Goal: Task Accomplishment & Management: Use online tool/utility

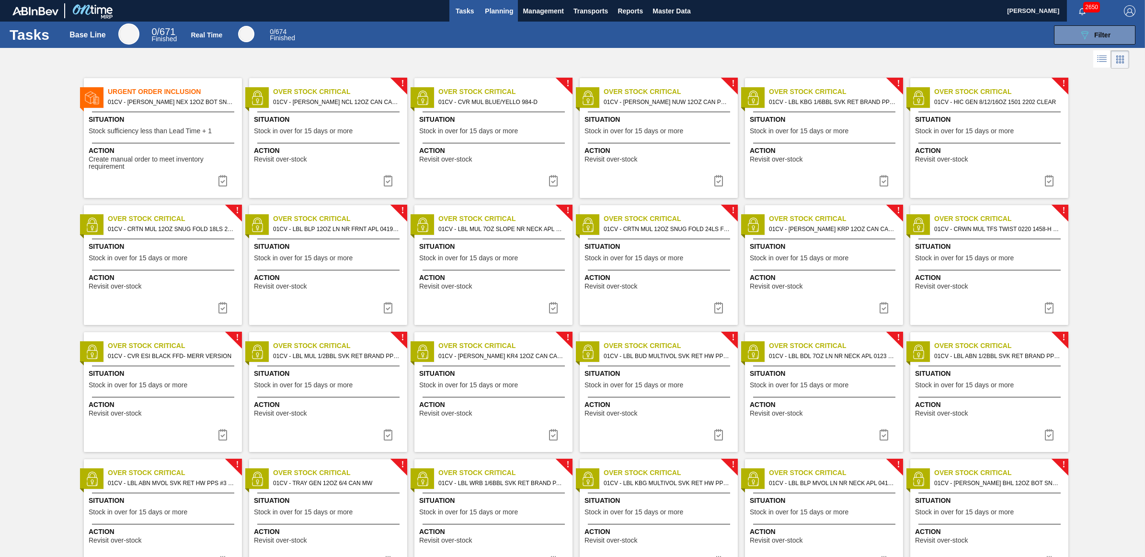
click at [491, 15] on span "Planning" at bounding box center [499, 11] width 28 height 12
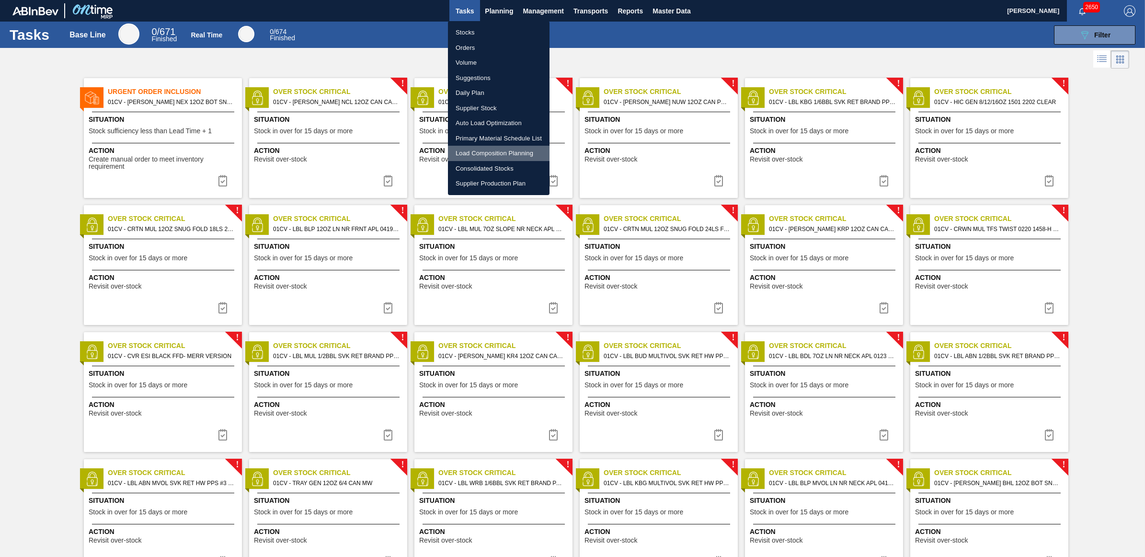
click at [489, 153] on li "Load Composition Planning" at bounding box center [499, 153] width 102 height 15
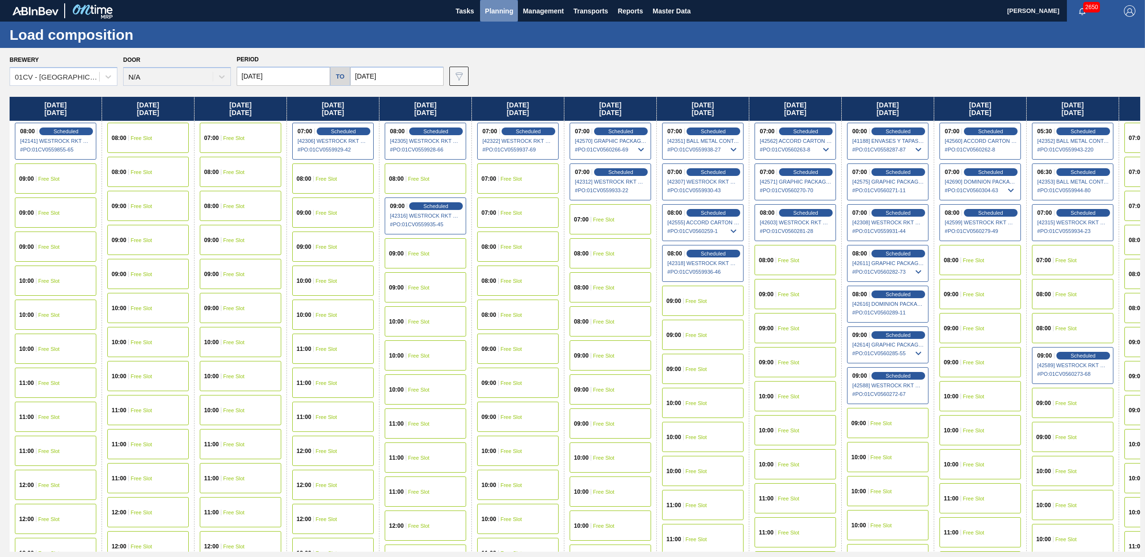
click at [500, 10] on span "Planning" at bounding box center [499, 11] width 28 height 12
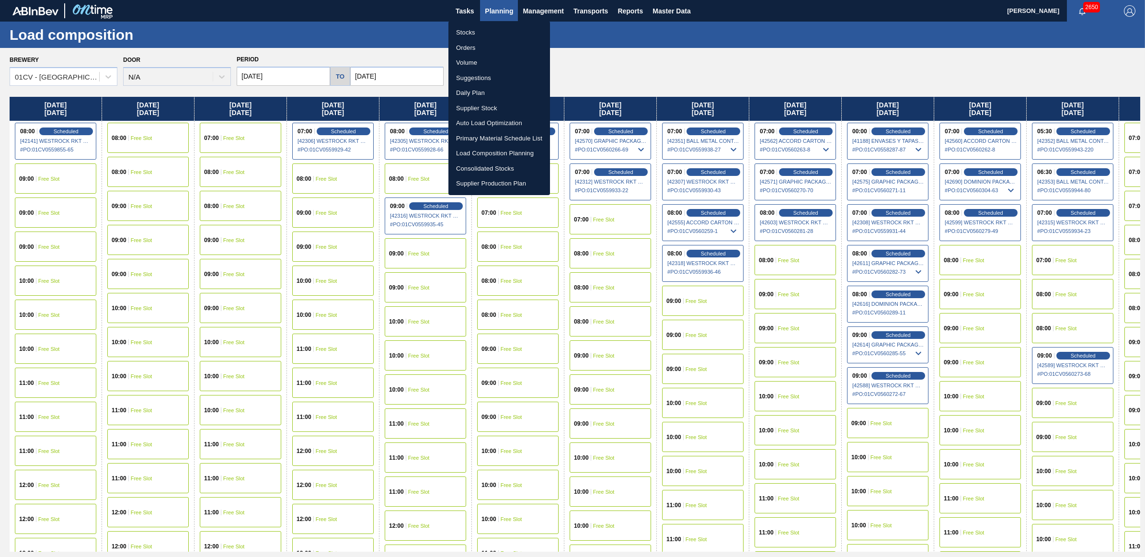
click at [488, 37] on li "Stocks" at bounding box center [500, 32] width 102 height 15
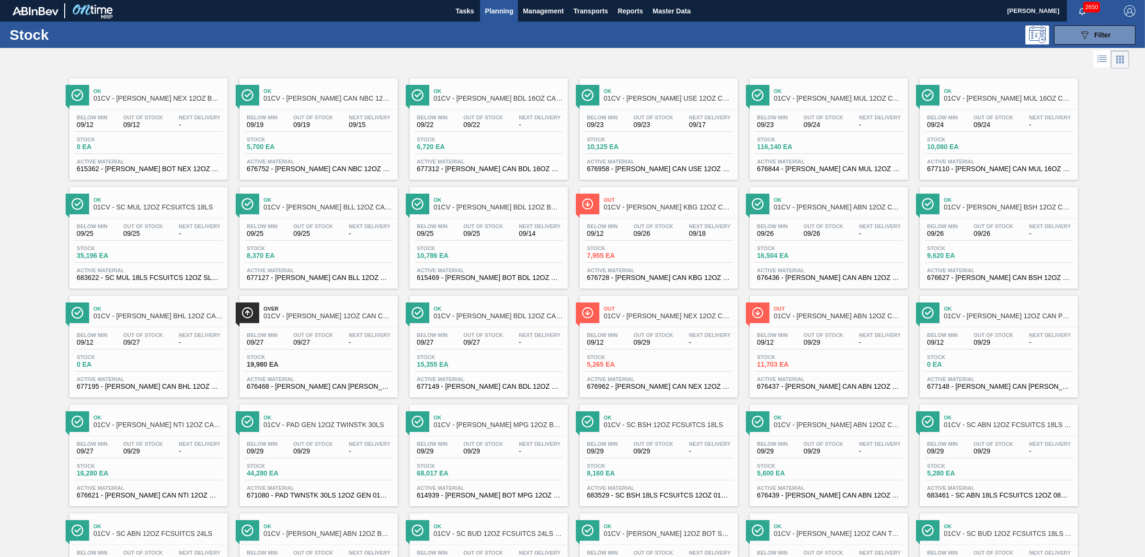
click at [648, 63] on div at bounding box center [564, 59] width 1129 height 23
click at [820, 129] on div "Below Min 09/23 Out Of Stock 09/24 Next Delivery -" at bounding box center [829, 123] width 149 height 17
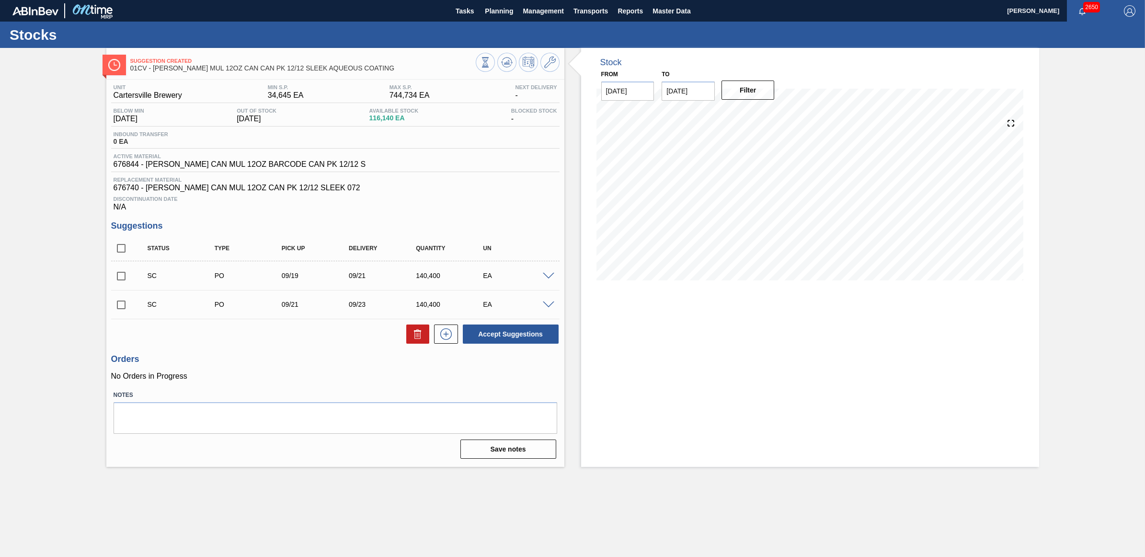
click at [125, 280] on input "checkbox" at bounding box center [121, 276] width 20 height 20
click at [527, 339] on button "Accept Suggestions" at bounding box center [511, 333] width 96 height 19
checkbox input "false"
click at [502, 8] on span "Planning" at bounding box center [499, 11] width 28 height 12
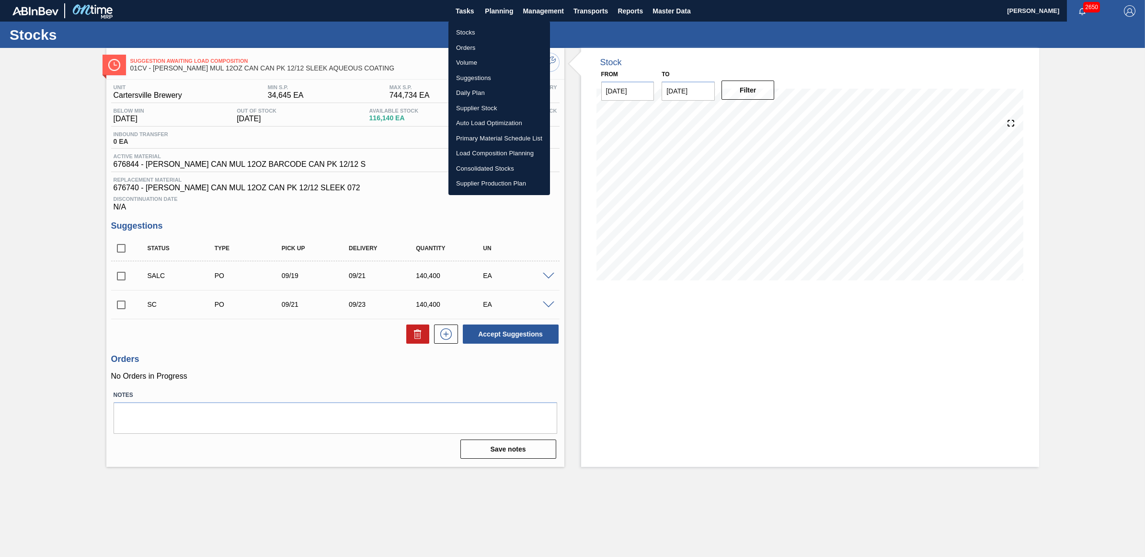
click at [468, 147] on li "Load Composition Planning" at bounding box center [500, 153] width 102 height 15
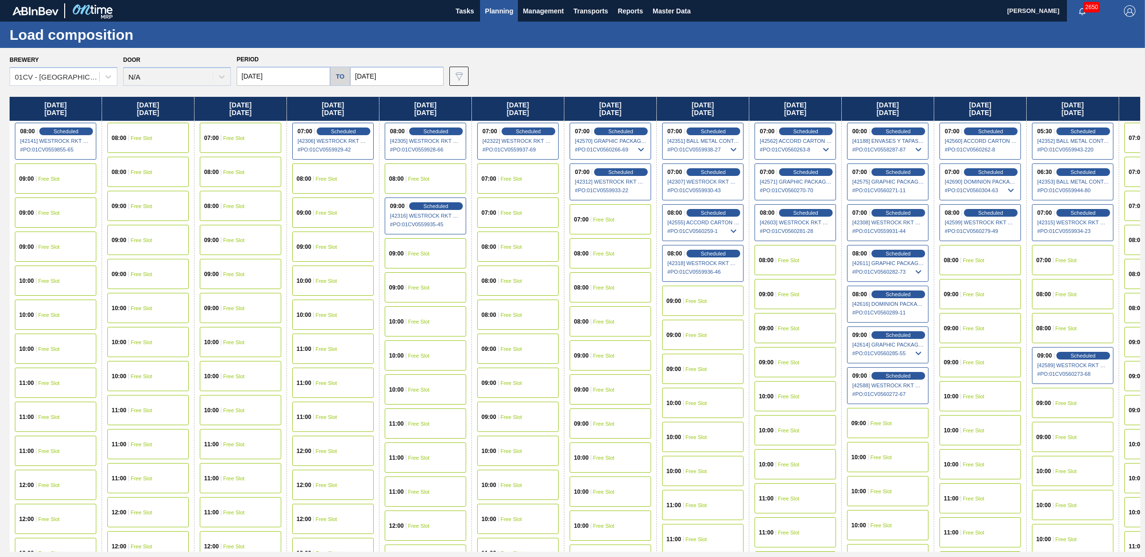
click at [498, 6] on span "Planning" at bounding box center [499, 11] width 28 height 12
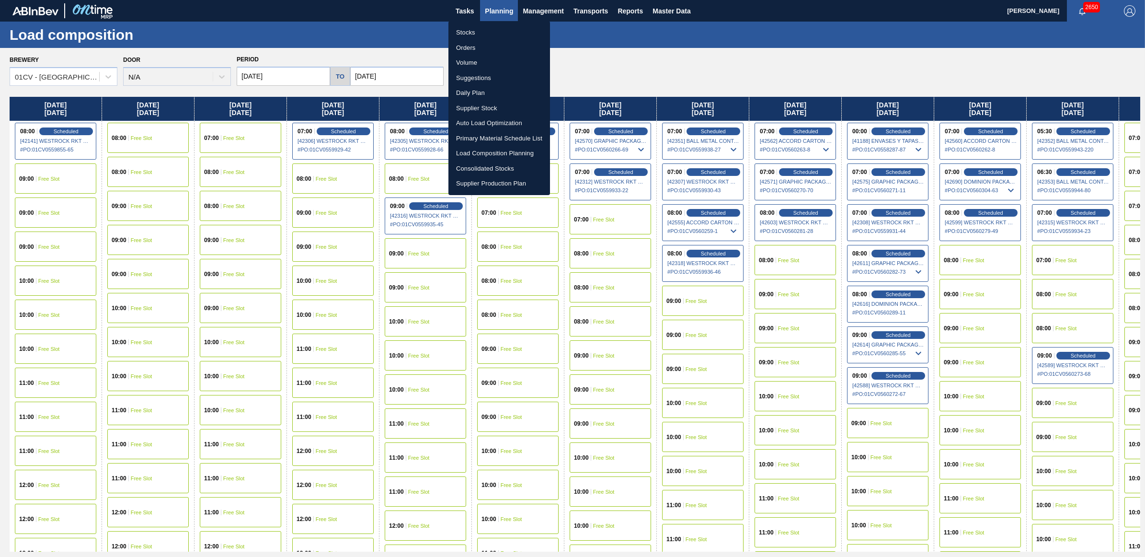
click at [490, 31] on li "Stocks" at bounding box center [500, 32] width 102 height 15
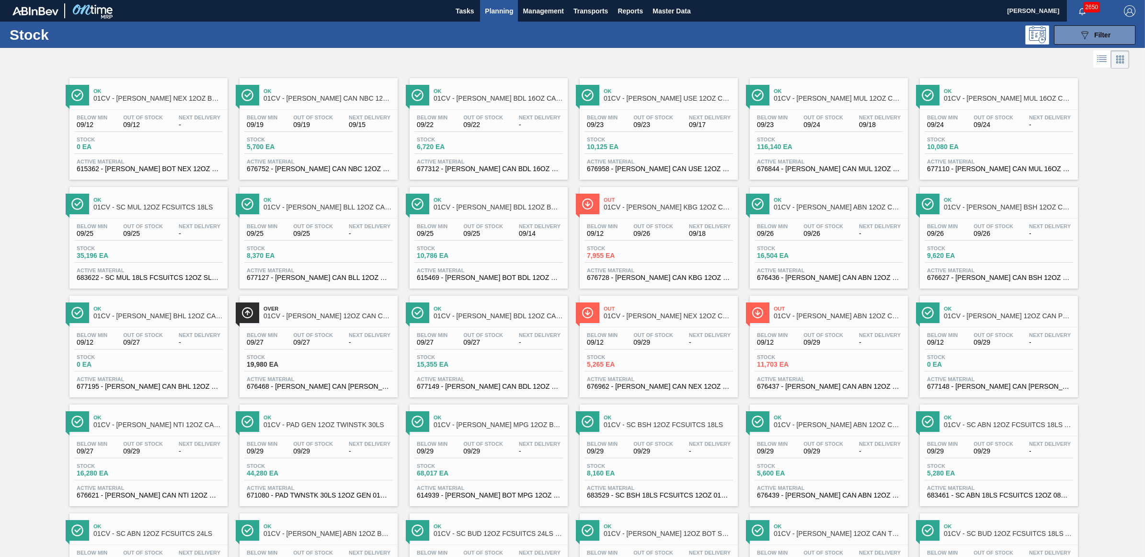
click at [636, 163] on span "Active Material" at bounding box center [659, 162] width 144 height 6
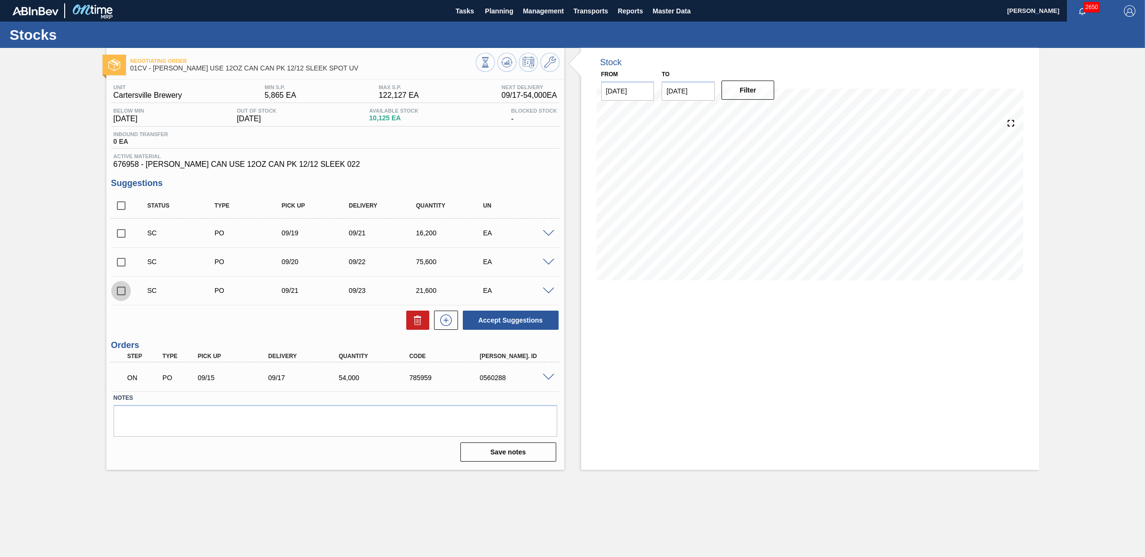
click at [118, 291] on input "checkbox" at bounding box center [121, 291] width 20 height 20
checkbox input "true"
click at [123, 265] on input "checkbox" at bounding box center [121, 262] width 20 height 20
checkbox input "true"
click at [119, 235] on input "checkbox" at bounding box center [121, 233] width 20 height 20
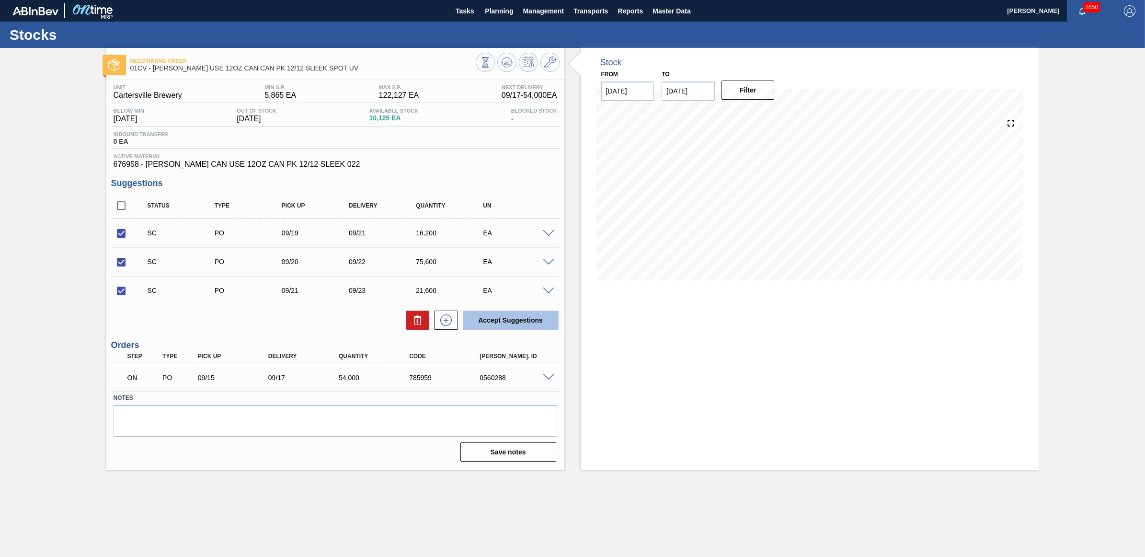
click at [492, 320] on button "Accept Suggestions" at bounding box center [511, 320] width 96 height 19
checkbox input "false"
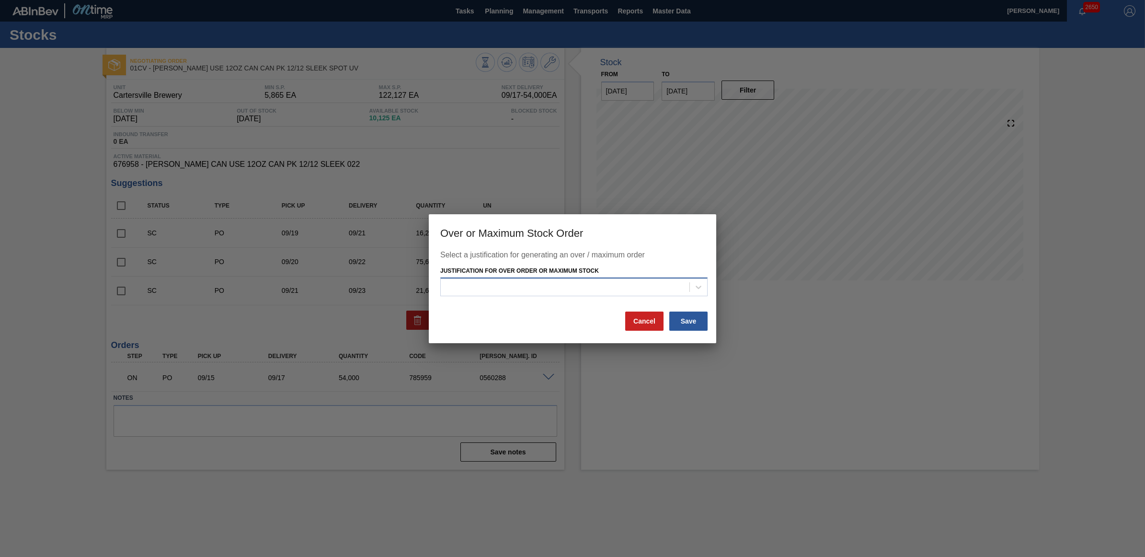
click at [532, 287] on div at bounding box center [565, 287] width 249 height 14
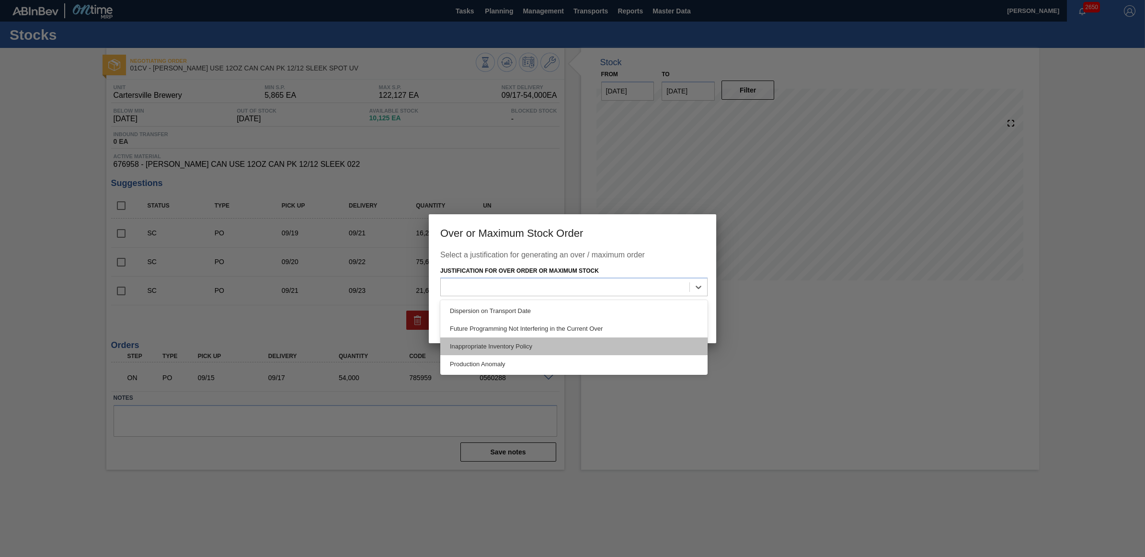
click at [564, 344] on div "Inappropriate Inventory Policy" at bounding box center [573, 346] width 267 height 18
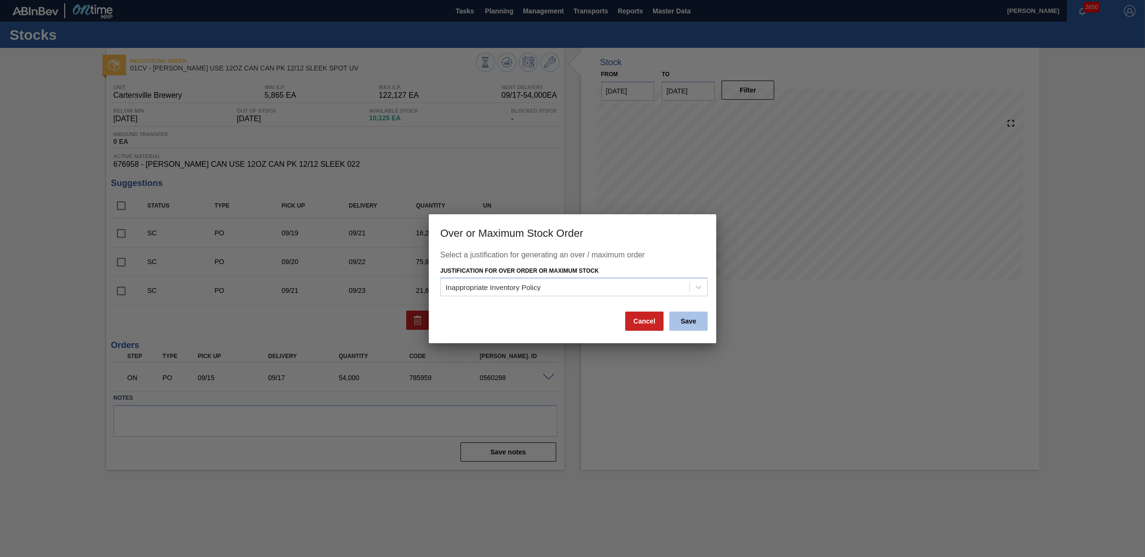
click at [689, 320] on button "Save" at bounding box center [688, 320] width 38 height 19
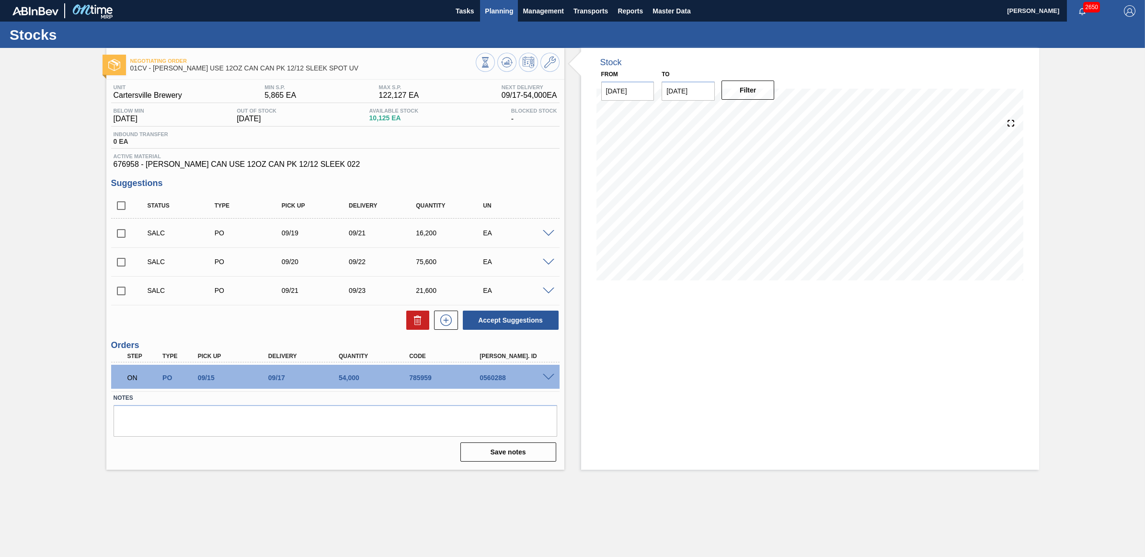
click at [499, 15] on span "Planning" at bounding box center [499, 11] width 28 height 12
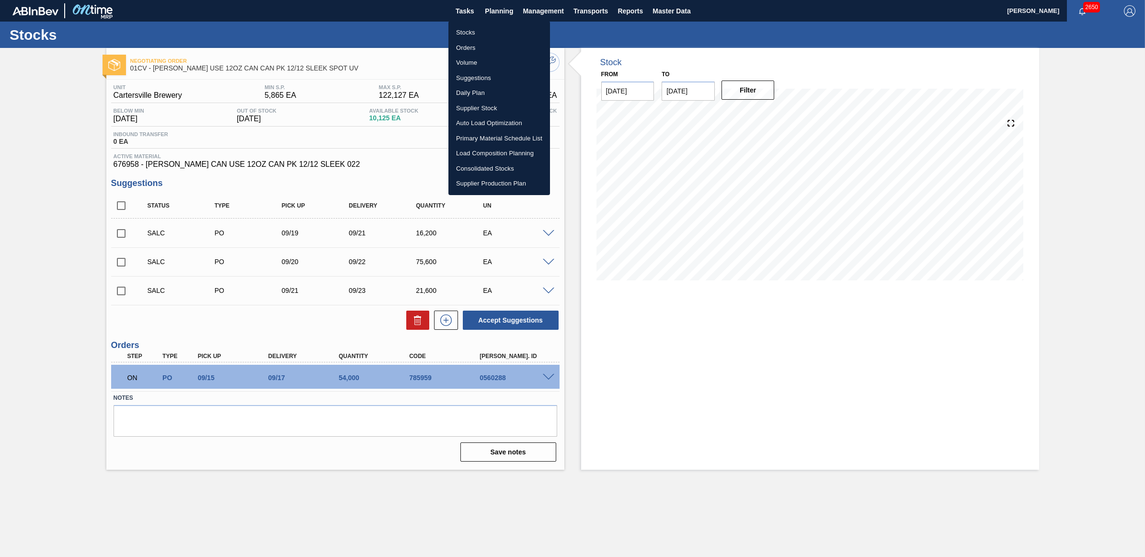
click at [485, 34] on li "Stocks" at bounding box center [500, 32] width 102 height 15
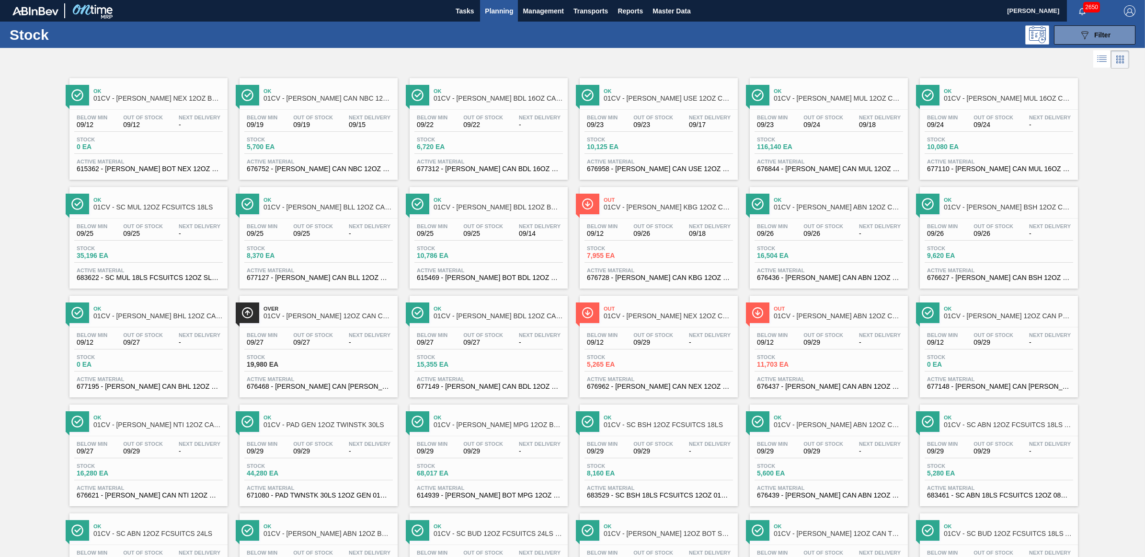
click at [647, 329] on div "Below Min 09/12 Out Of Stock 09/29 Next Delivery - Stock 5,265 EA Active Materi…" at bounding box center [659, 359] width 158 height 65
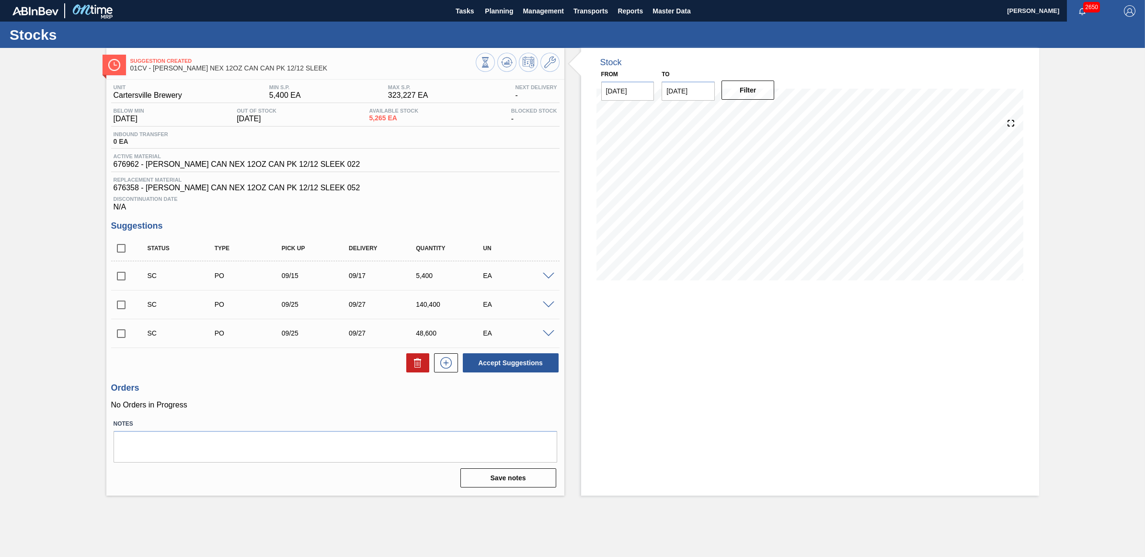
click at [120, 283] on input "checkbox" at bounding box center [121, 276] width 20 height 20
click at [516, 372] on button "Accept Suggestions" at bounding box center [511, 362] width 96 height 19
checkbox input "false"
click at [493, 11] on span "Planning" at bounding box center [499, 11] width 28 height 12
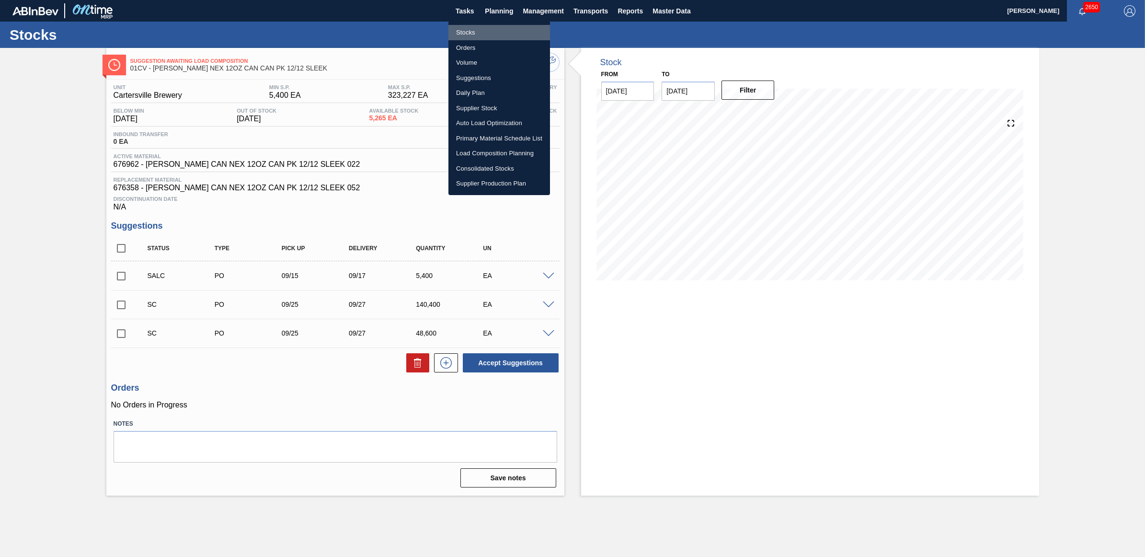
click at [475, 28] on li "Stocks" at bounding box center [500, 32] width 102 height 15
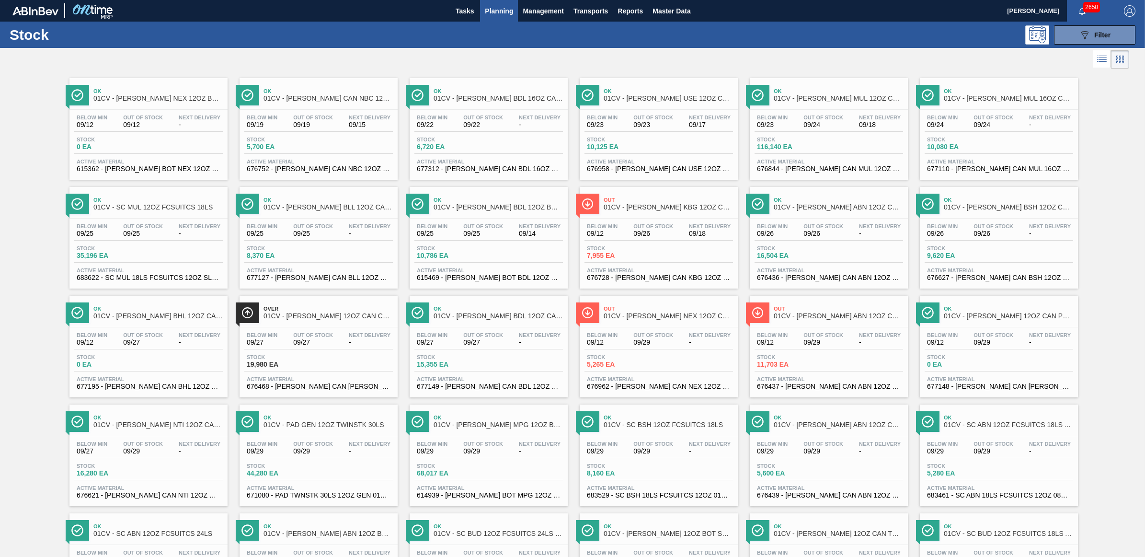
click at [830, 355] on div "Below Min 09/12 Out Of Stock 09/29 Next Delivery - Stock 11,703 EA Active Mater…" at bounding box center [829, 359] width 158 height 65
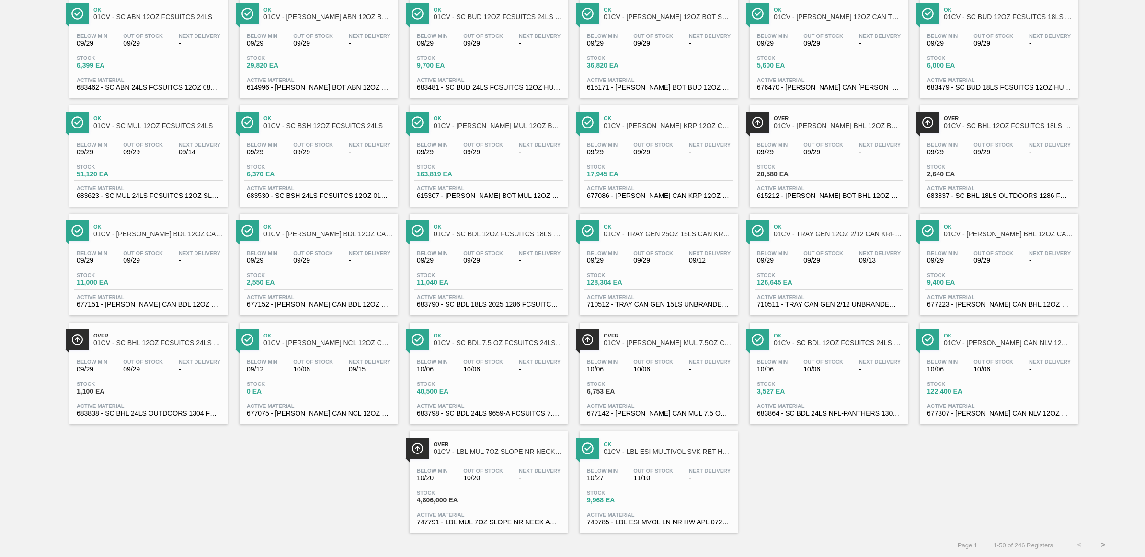
scroll to position [1, 0]
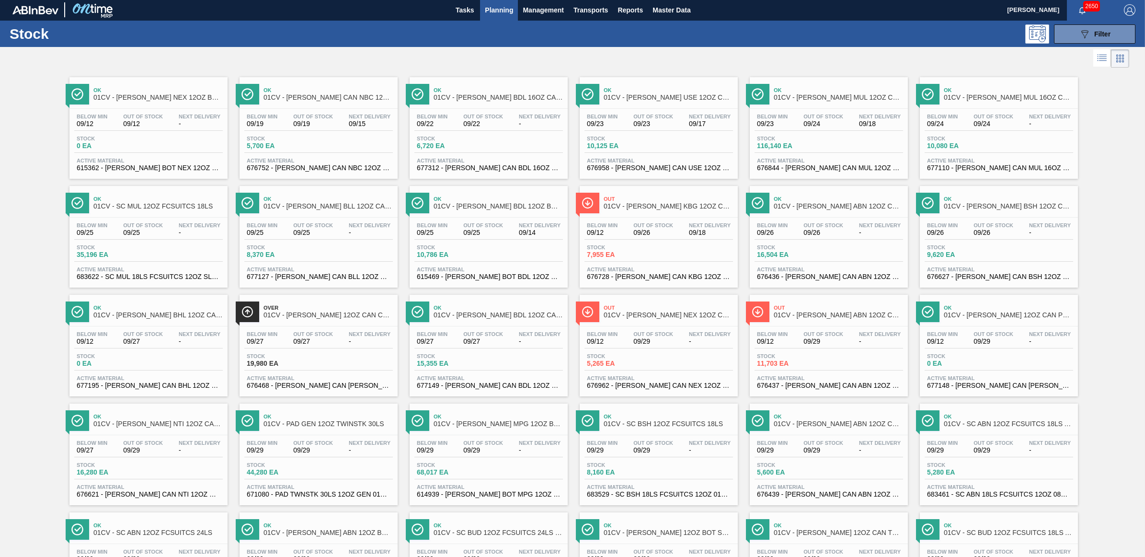
click at [293, 231] on span "09/25" at bounding box center [313, 232] width 40 height 7
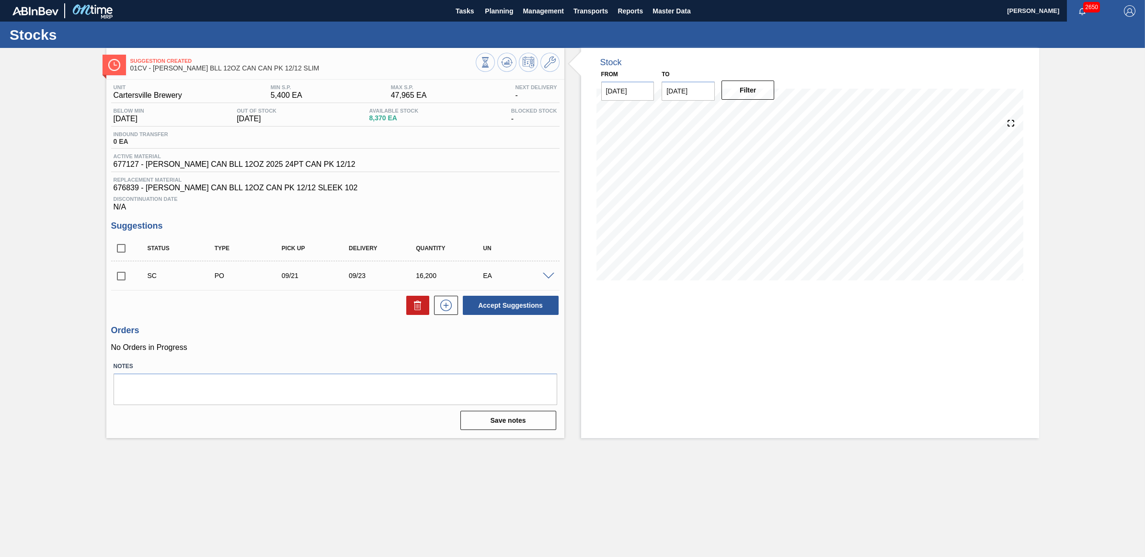
click at [547, 278] on span at bounding box center [549, 276] width 12 height 7
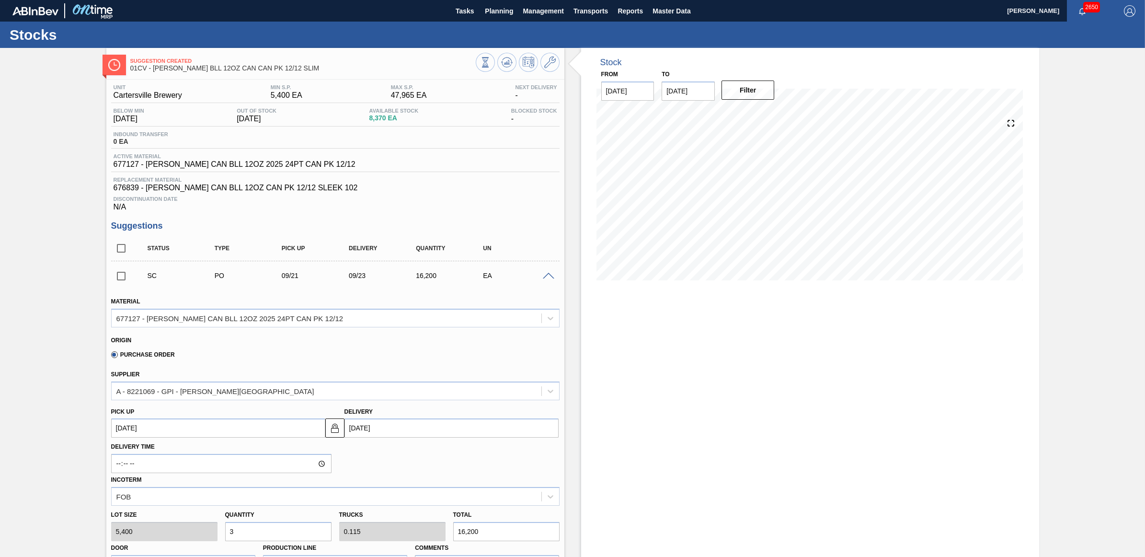
click at [547, 278] on span at bounding box center [549, 276] width 12 height 7
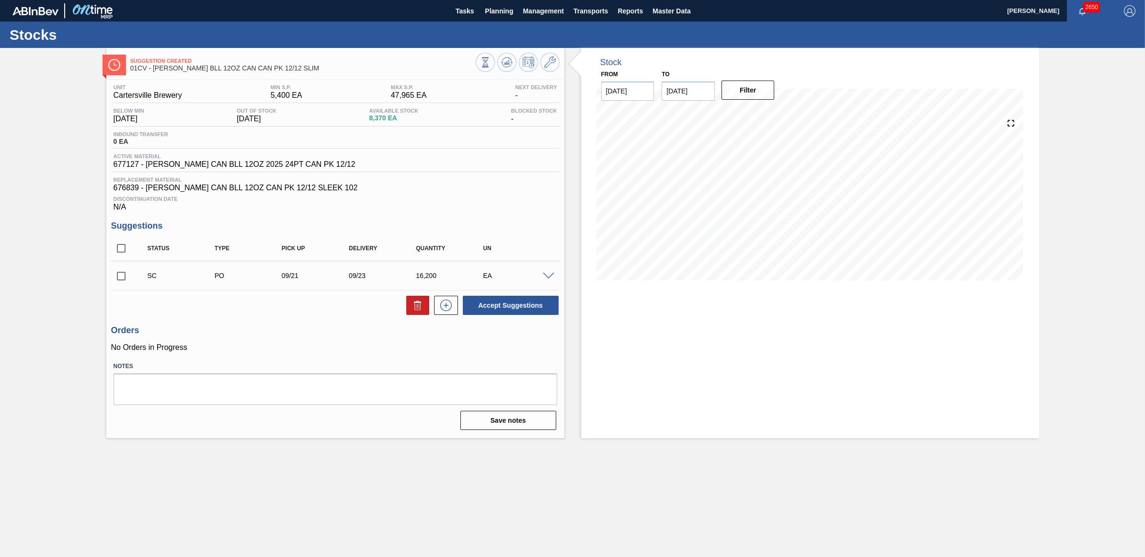
click at [118, 276] on input "checkbox" at bounding box center [121, 276] width 20 height 20
drag, startPoint x: 483, startPoint y: 307, endPoint x: 490, endPoint y: 307, distance: 6.7
click at [490, 307] on button "Accept Suggestions" at bounding box center [511, 305] width 96 height 19
checkbox input "false"
click at [494, 15] on span "Planning" at bounding box center [499, 11] width 28 height 12
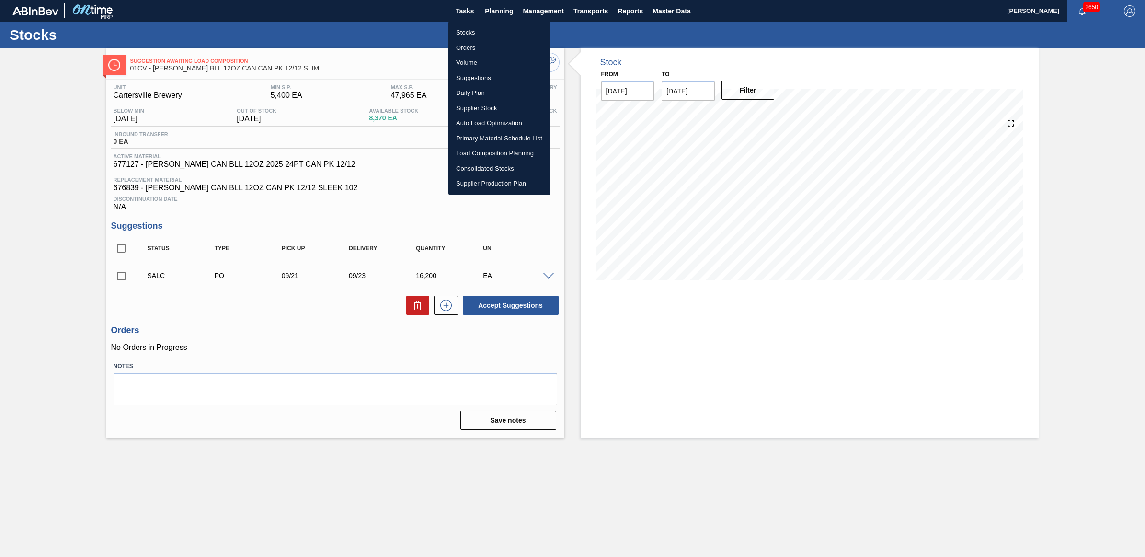
click at [470, 32] on li "Stocks" at bounding box center [500, 32] width 102 height 15
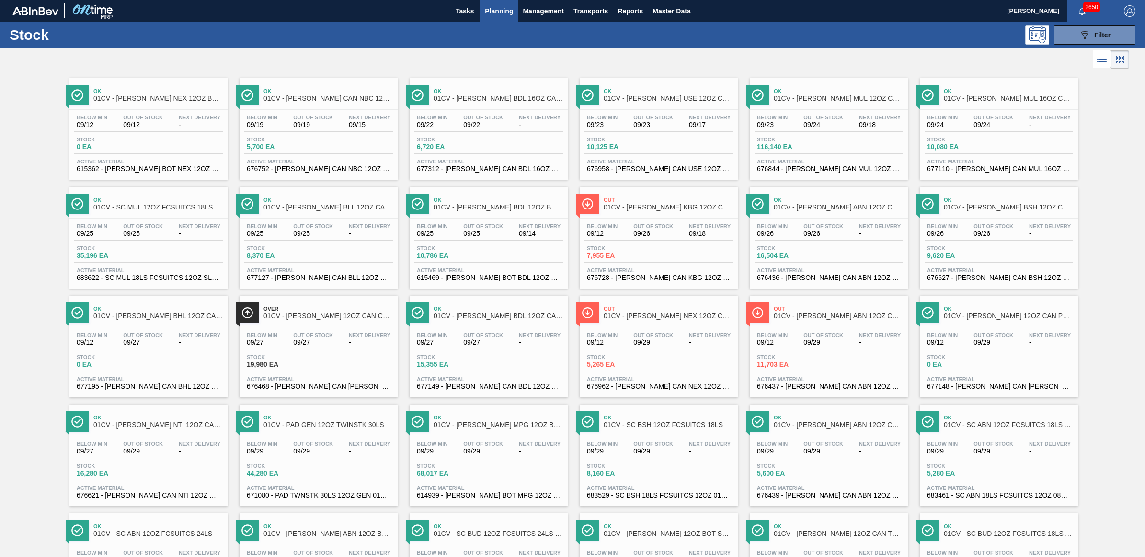
drag, startPoint x: 181, startPoint y: 222, endPoint x: 152, endPoint y: 229, distance: 30.1
click at [181, 222] on div "Below Min 09/25 Out Of Stock 09/25 Next Delivery - Stock 35,196 EA Active Mater…" at bounding box center [148, 251] width 158 height 65
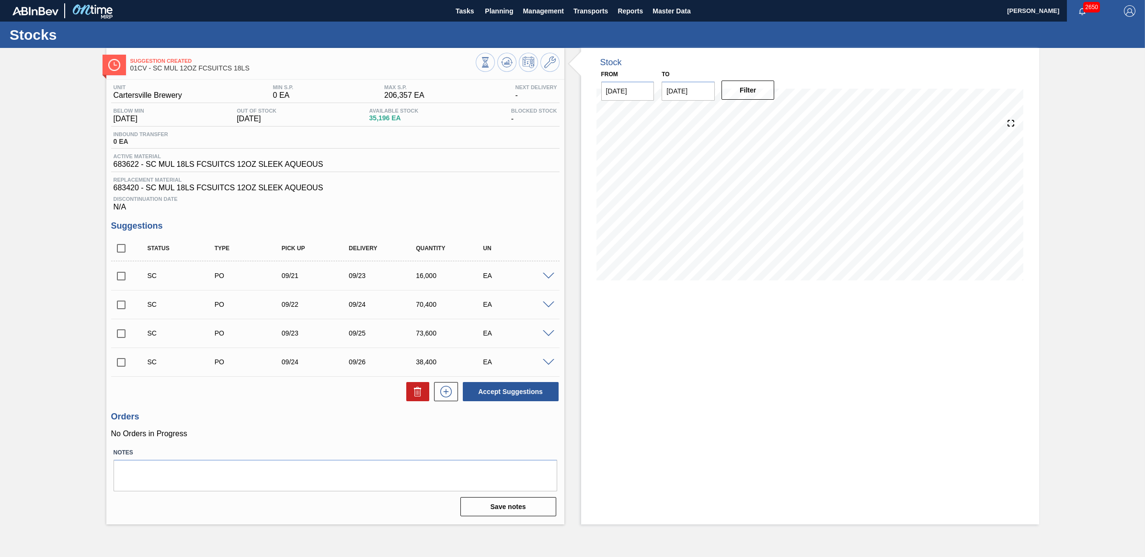
click at [119, 275] on input "checkbox" at bounding box center [121, 276] width 20 height 20
checkbox input "true"
click at [119, 307] on input "checkbox" at bounding box center [121, 305] width 20 height 20
checkbox input "true"
click at [121, 342] on input "checkbox" at bounding box center [121, 333] width 20 height 20
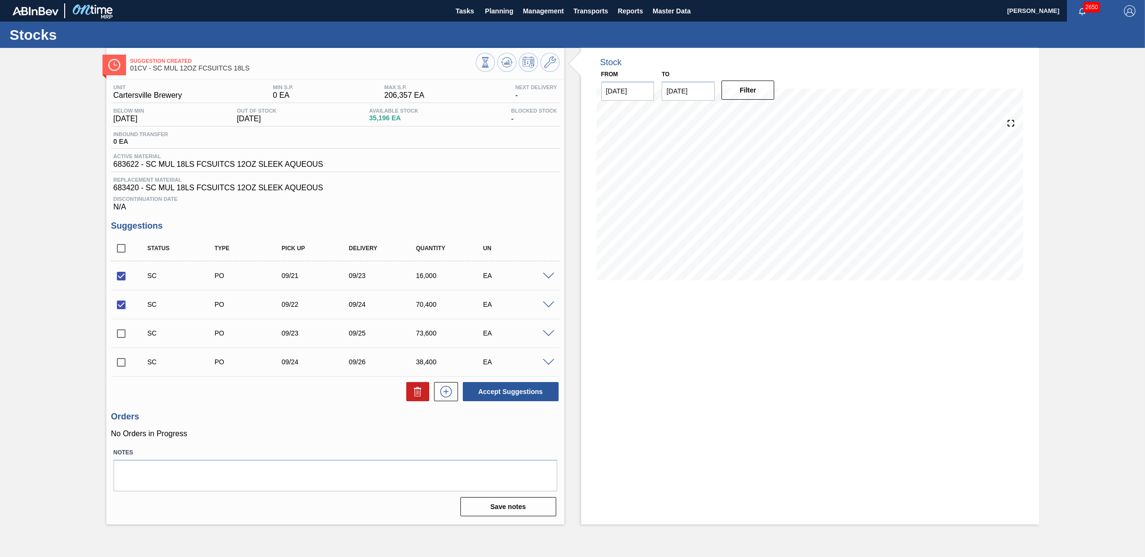
checkbox input "true"
click at [121, 367] on input "checkbox" at bounding box center [121, 362] width 20 height 20
checkbox input "true"
click at [510, 397] on button "Accept Suggestions" at bounding box center [511, 391] width 96 height 19
checkbox input "false"
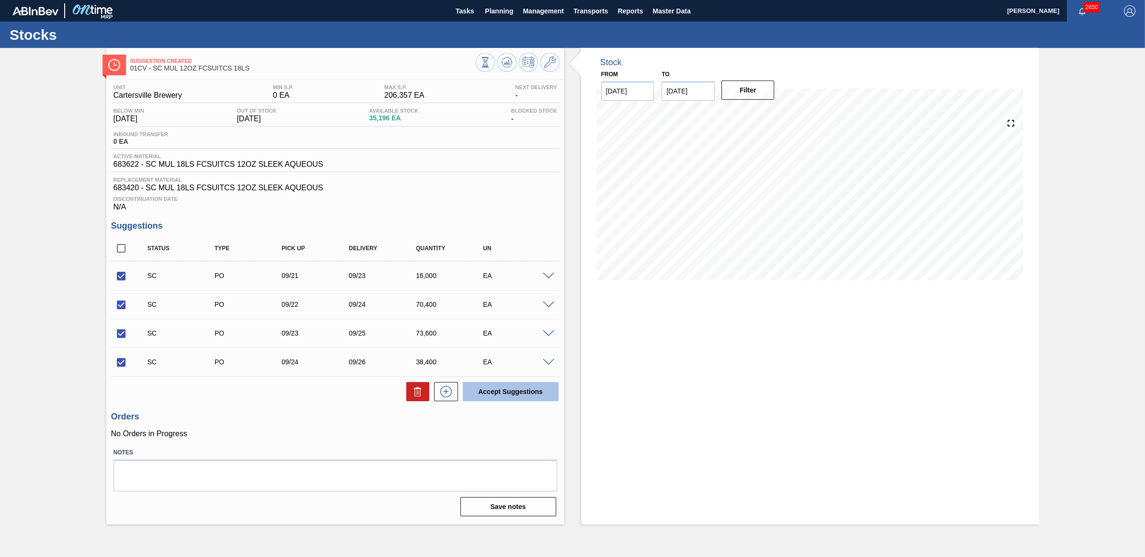
checkbox input "false"
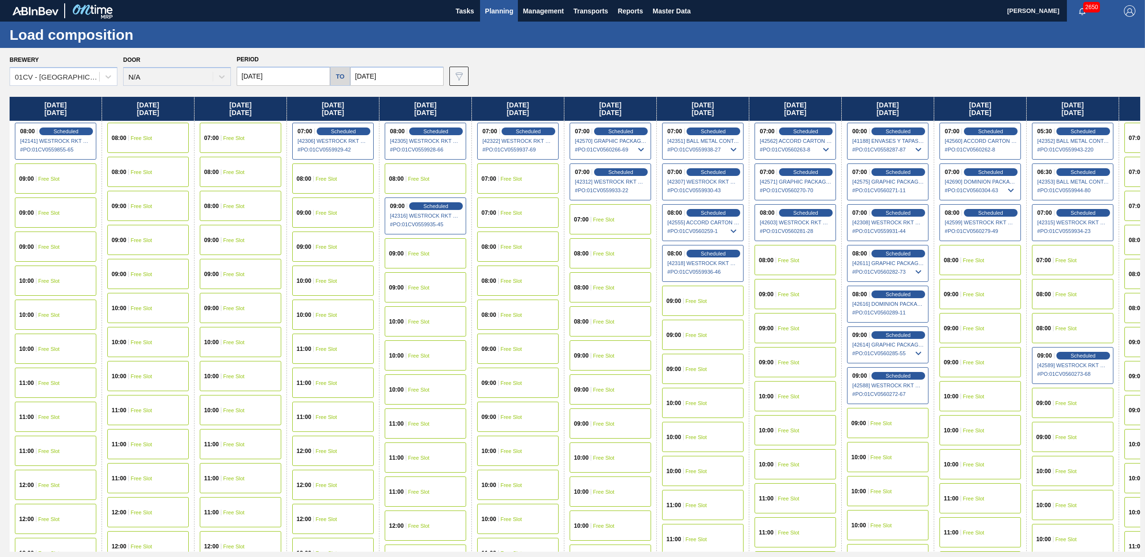
click at [496, 11] on span "Planning" at bounding box center [499, 11] width 28 height 12
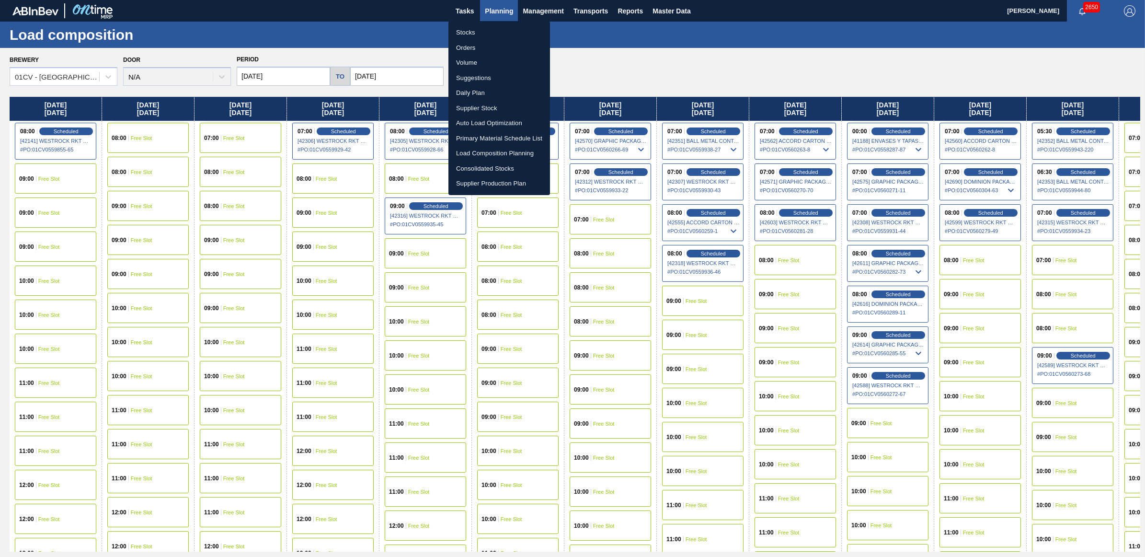
click at [734, 46] on div at bounding box center [572, 278] width 1145 height 557
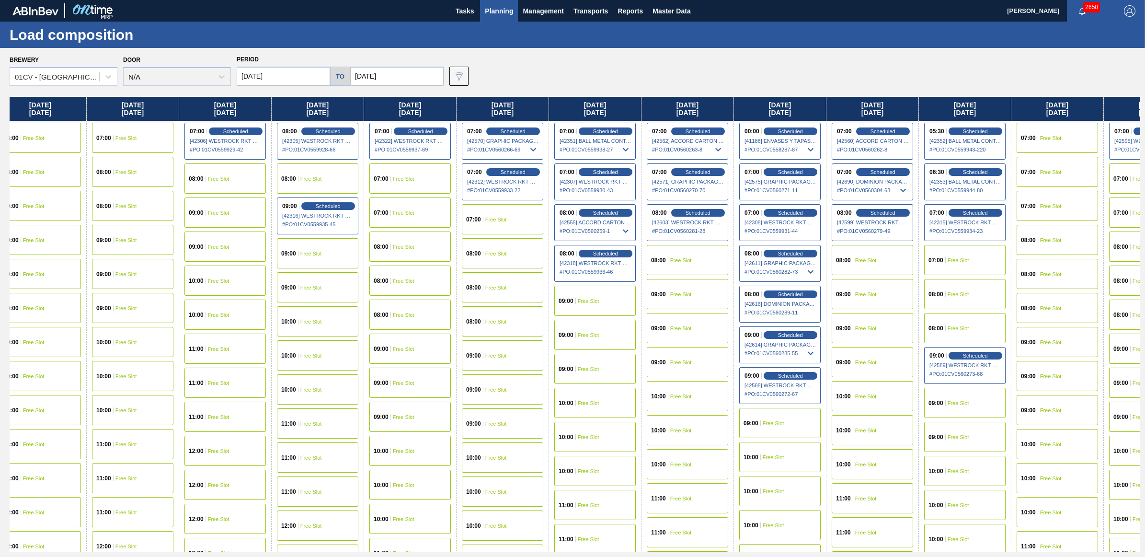
scroll to position [0, 118]
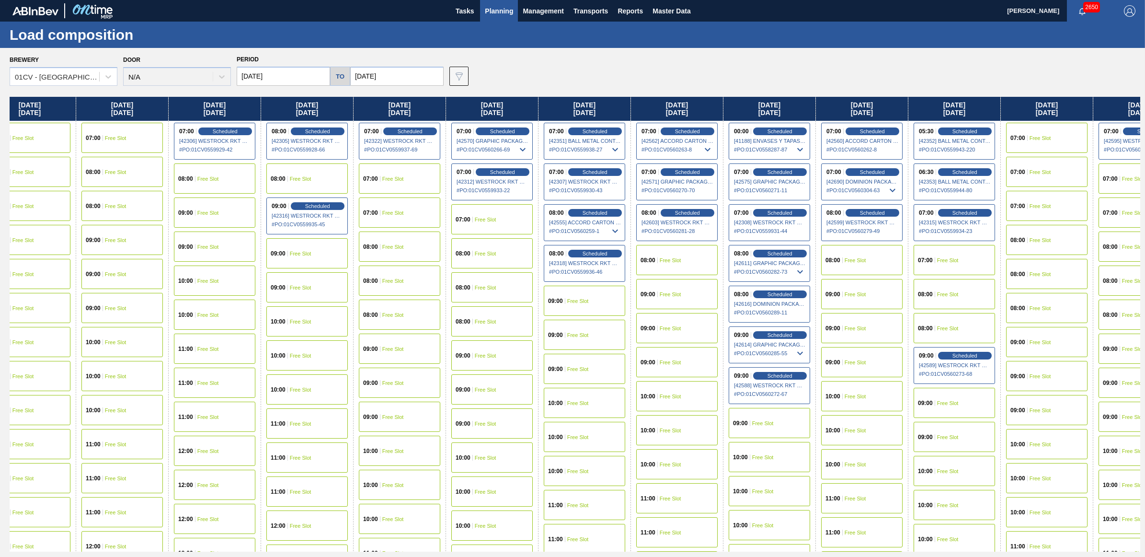
drag, startPoint x: 973, startPoint y: 104, endPoint x: 825, endPoint y: 106, distance: 148.6
click at [825, 106] on div "[DATE] 08:00 Scheduled [42141] WESTROCK RKT COMPANY CORRUGATE - 0008365594 # PO…" at bounding box center [575, 324] width 1131 height 455
click at [856, 257] on span "Free Slot" at bounding box center [856, 260] width 22 height 6
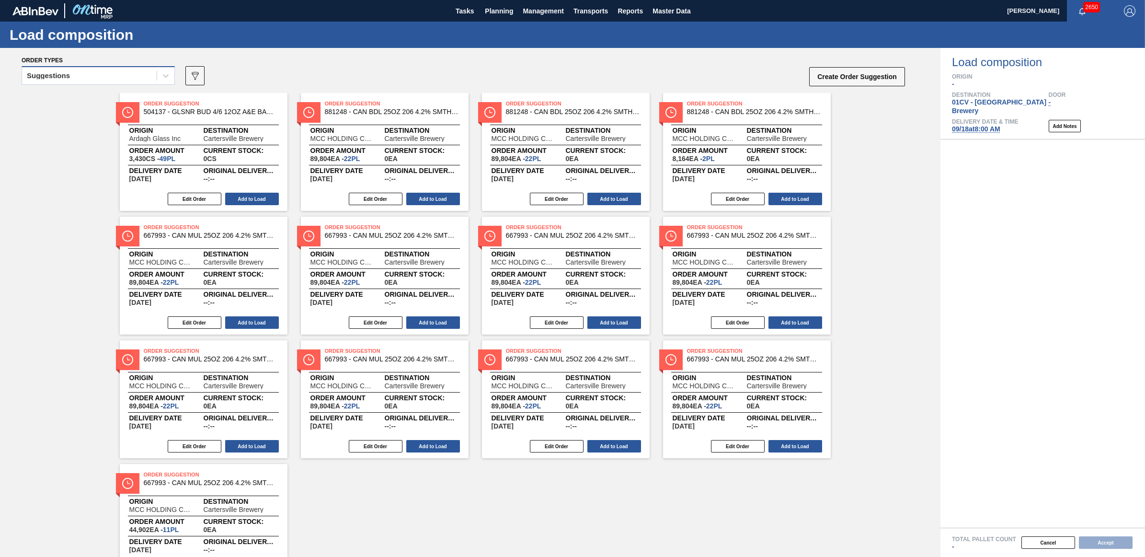
click at [68, 82] on div "Suggestions" at bounding box center [89, 76] width 135 height 14
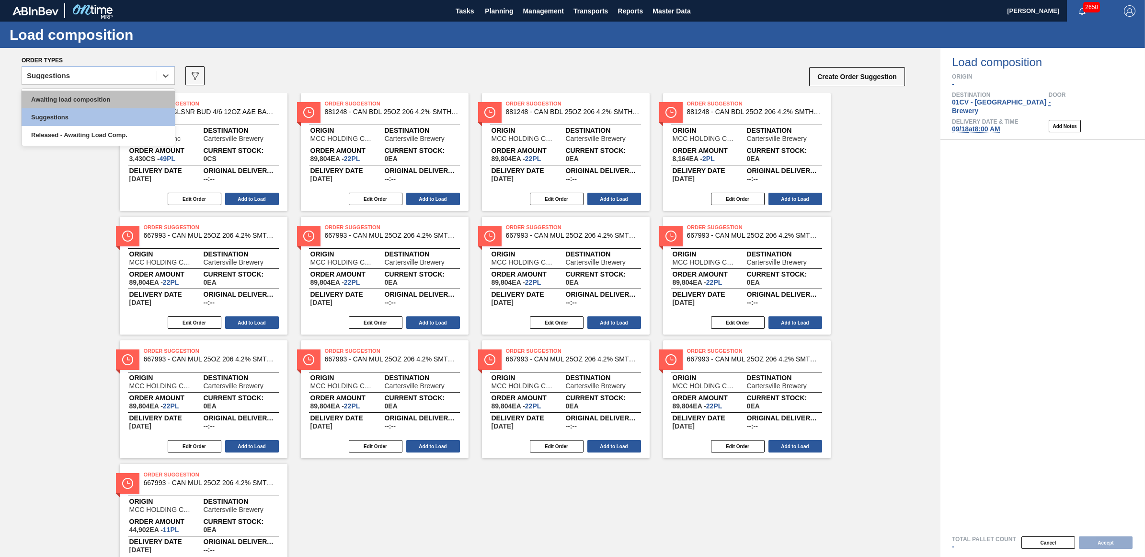
click at [72, 96] on div "Awaiting load composition" at bounding box center [98, 100] width 153 height 18
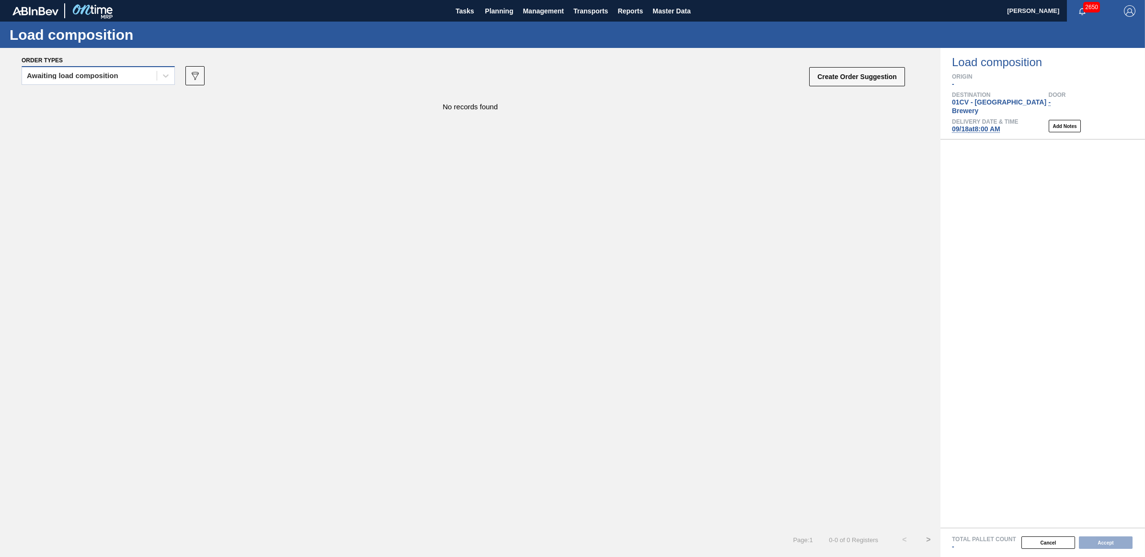
click at [58, 75] on div "Awaiting load composition" at bounding box center [73, 75] width 92 height 7
click at [68, 104] on div "Awaiting load composition" at bounding box center [98, 100] width 153 height 18
click at [72, 71] on div "Awaiting load composition" at bounding box center [89, 76] width 135 height 14
click at [76, 104] on div "Awaiting load composition" at bounding box center [98, 100] width 153 height 18
click at [76, 79] on div "Awaiting load composition" at bounding box center [89, 76] width 135 height 14
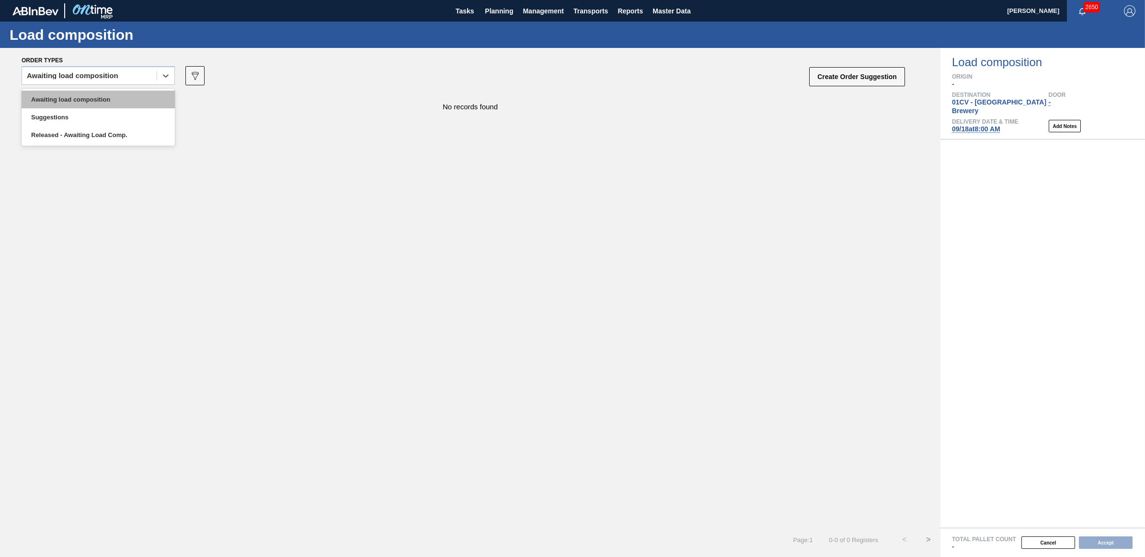
click at [76, 96] on div "Awaiting load composition" at bounding box center [98, 100] width 153 height 18
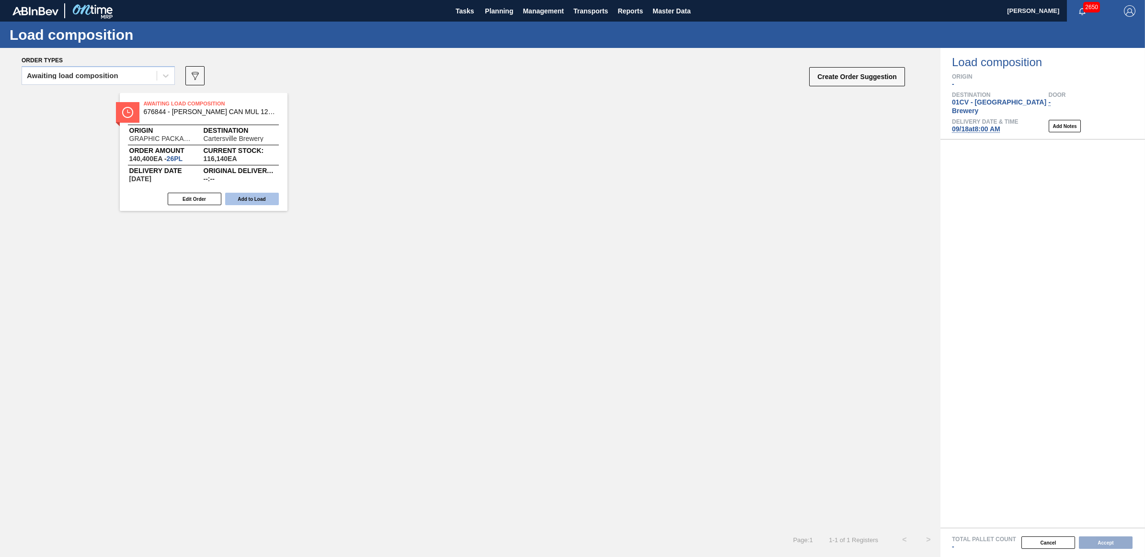
click at [256, 194] on button "Add to Load" at bounding box center [252, 199] width 54 height 12
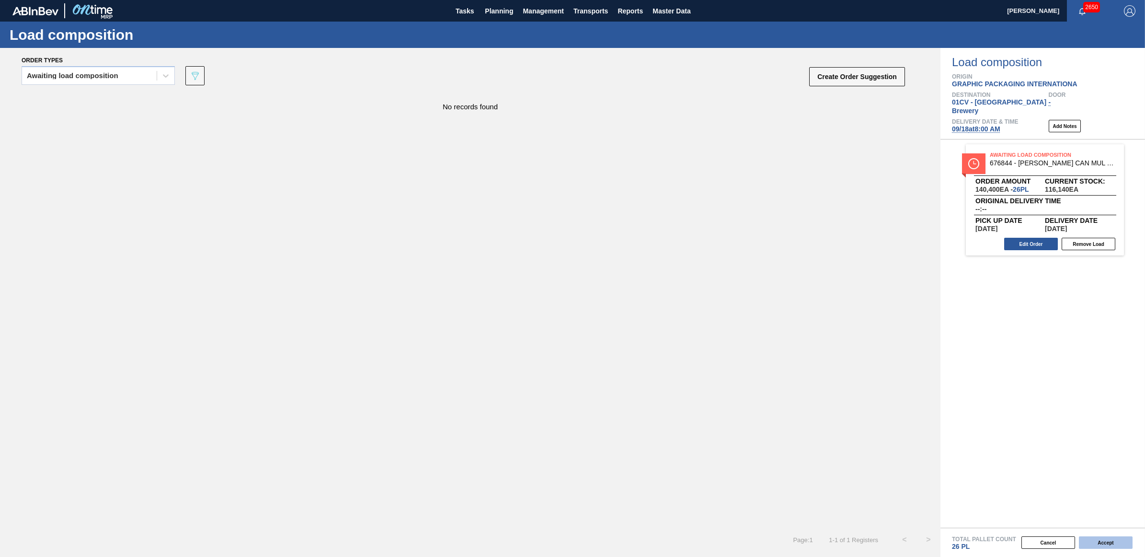
click at [1090, 537] on button "Accept" at bounding box center [1106, 542] width 54 height 12
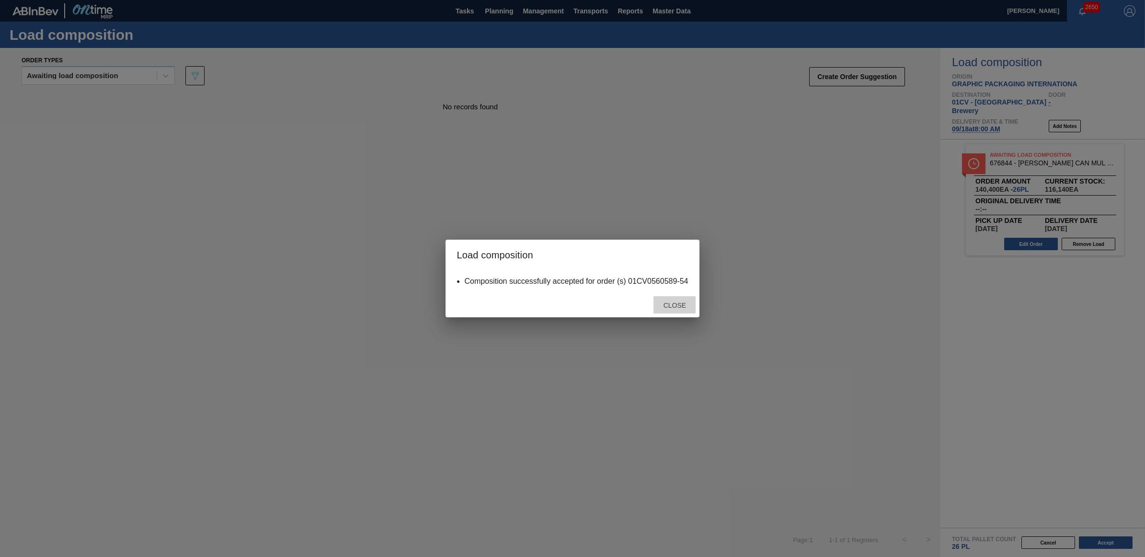
click at [671, 303] on span "Close" at bounding box center [675, 305] width 38 height 8
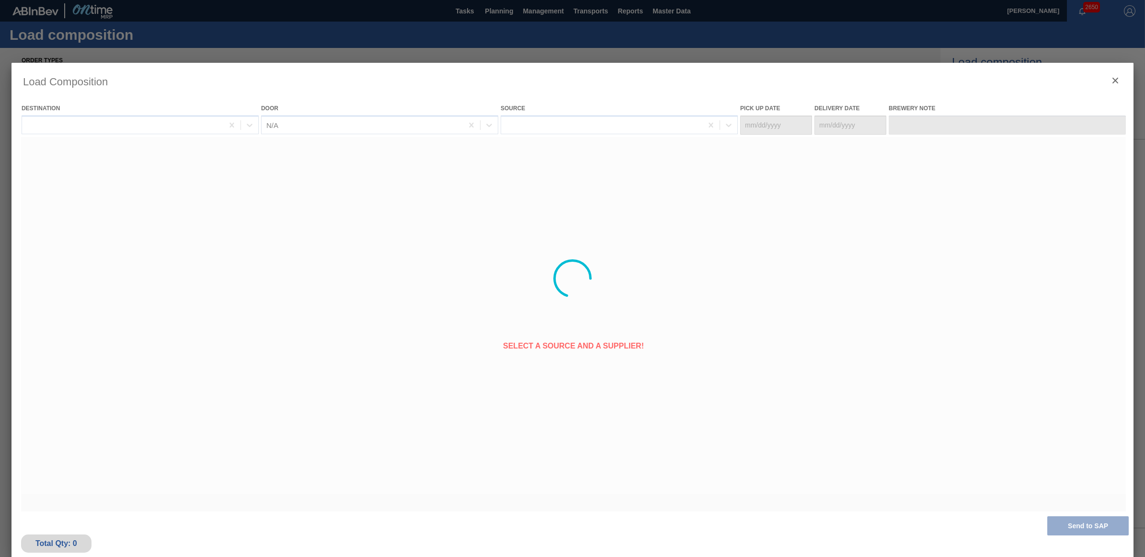
type Date "[DATE]"
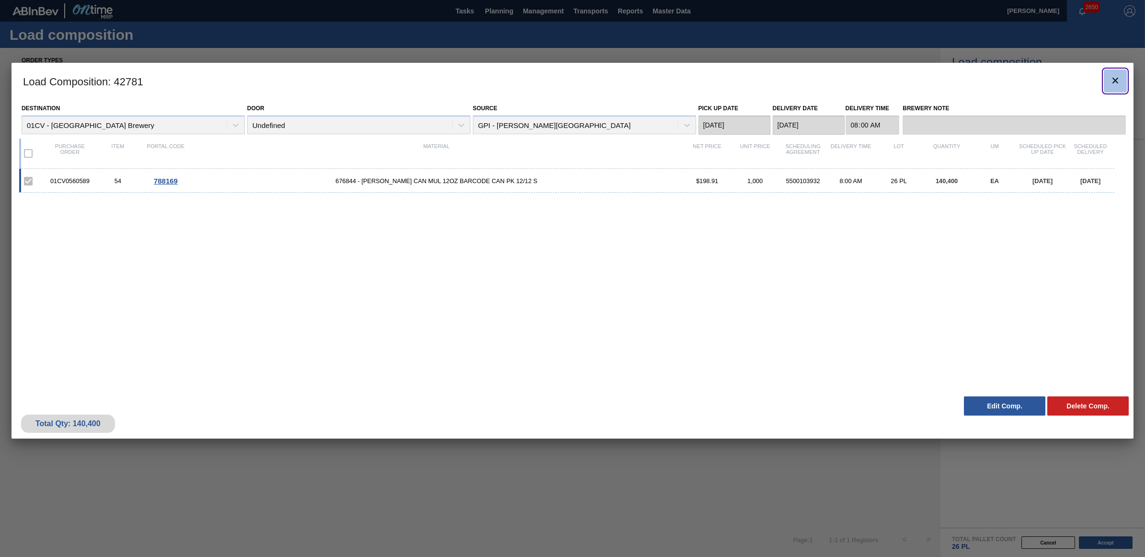
click at [1114, 80] on icon "botão de ícone" at bounding box center [1116, 81] width 12 height 12
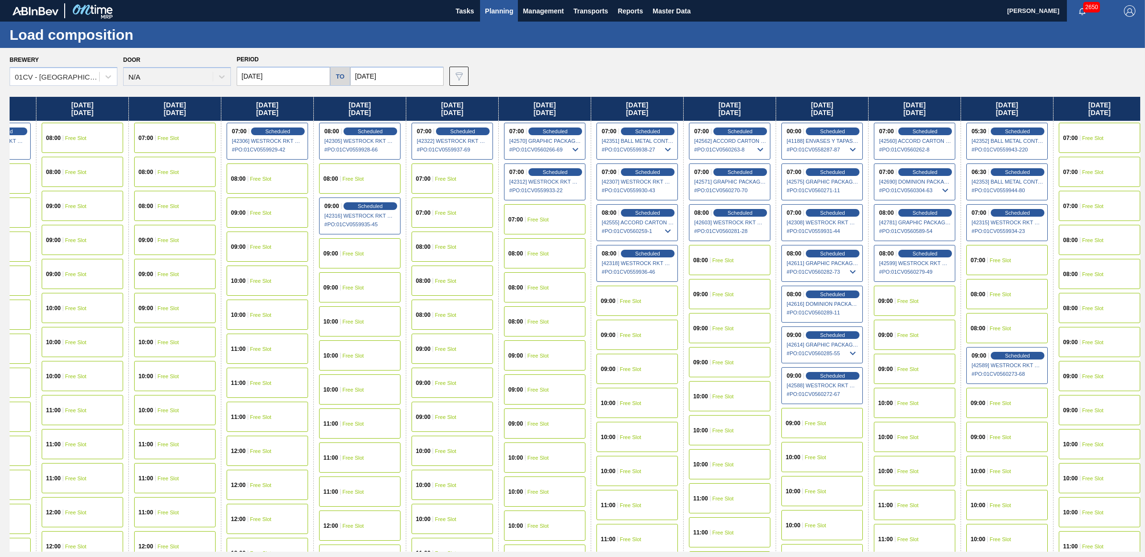
scroll to position [0, 99]
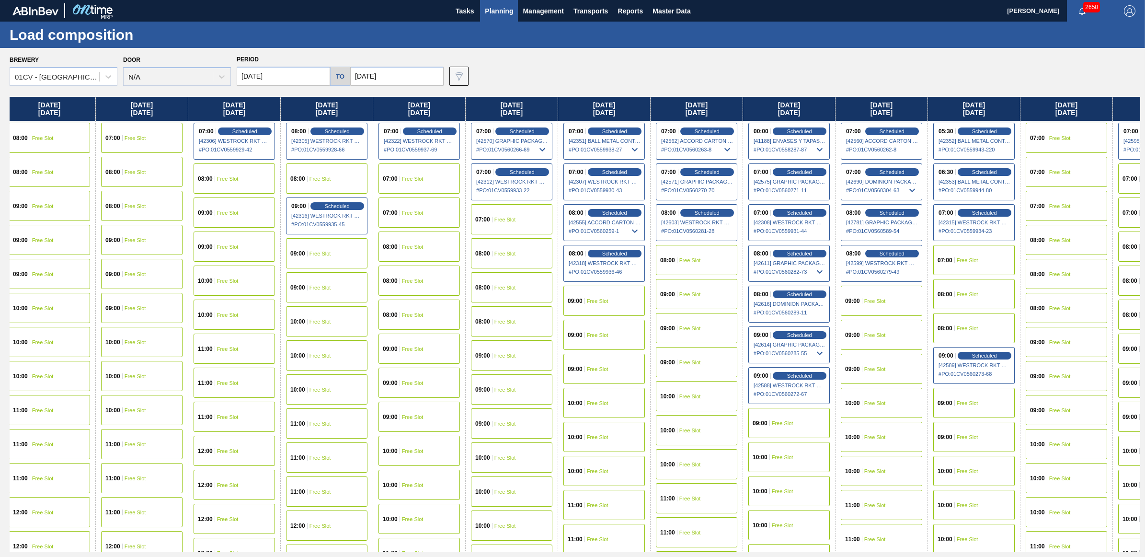
drag, startPoint x: 957, startPoint y: 106, endPoint x: 834, endPoint y: 108, distance: 122.7
click at [834, 108] on div "[DATE] 08:00 Scheduled [42141] WESTROCK RKT COMPANY CORRUGATE - 0008365594 # PO…" at bounding box center [575, 324] width 1131 height 455
click at [979, 260] on span "Free Slot" at bounding box center [968, 260] width 22 height 6
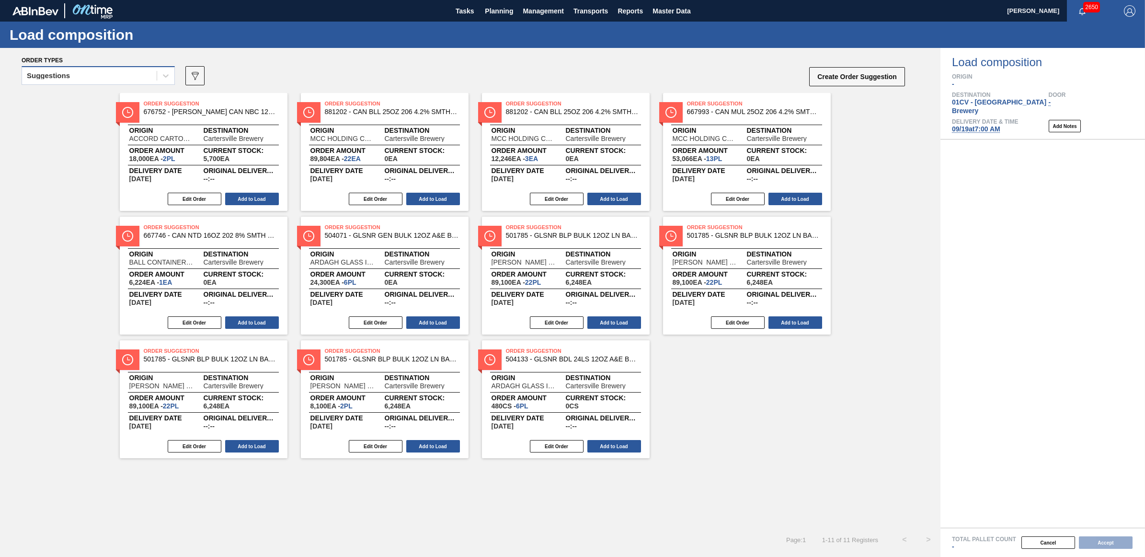
click at [57, 75] on div "Suggestions" at bounding box center [48, 75] width 43 height 7
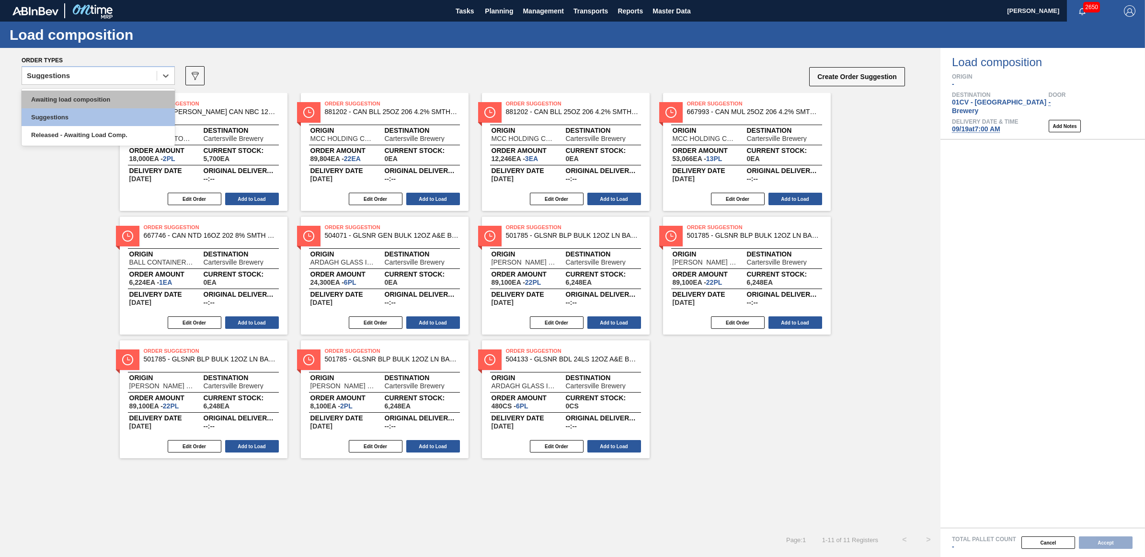
click at [59, 97] on div "Awaiting load composition" at bounding box center [98, 100] width 153 height 18
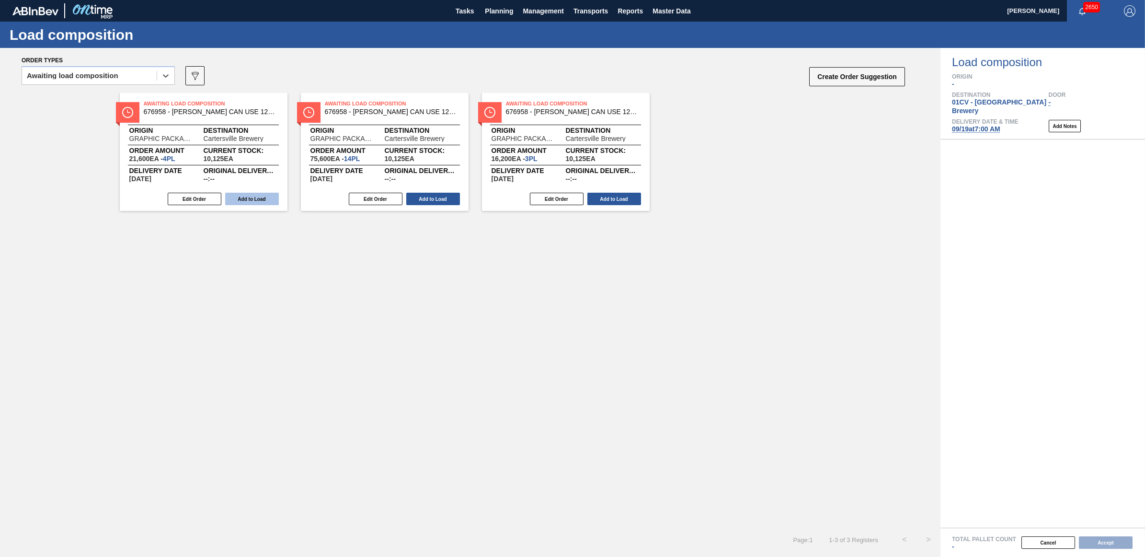
click at [262, 197] on button "Add to Load" at bounding box center [252, 199] width 54 height 12
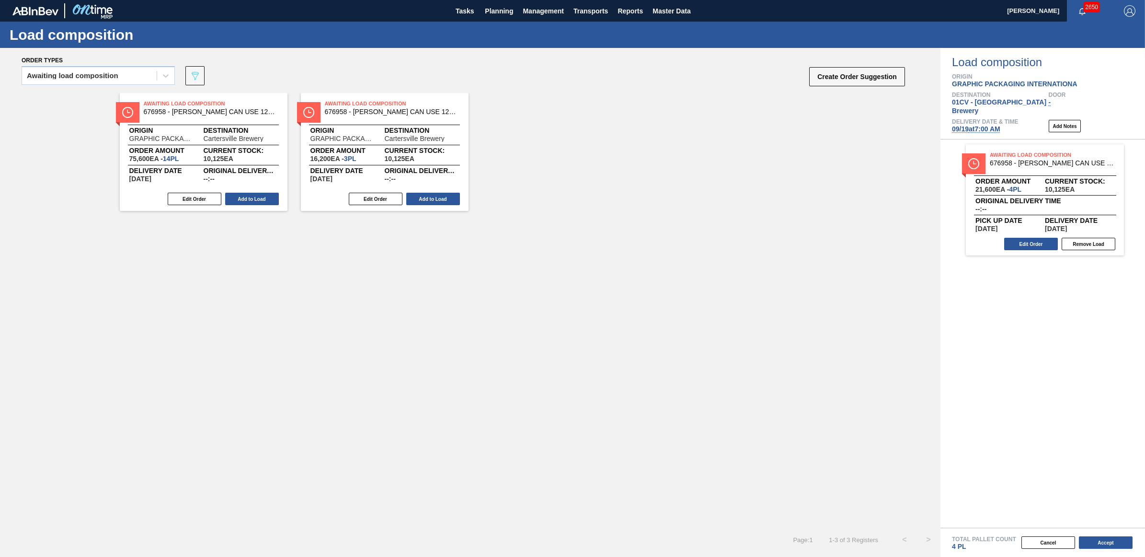
click at [262, 197] on button "Add to Load" at bounding box center [252, 199] width 54 height 12
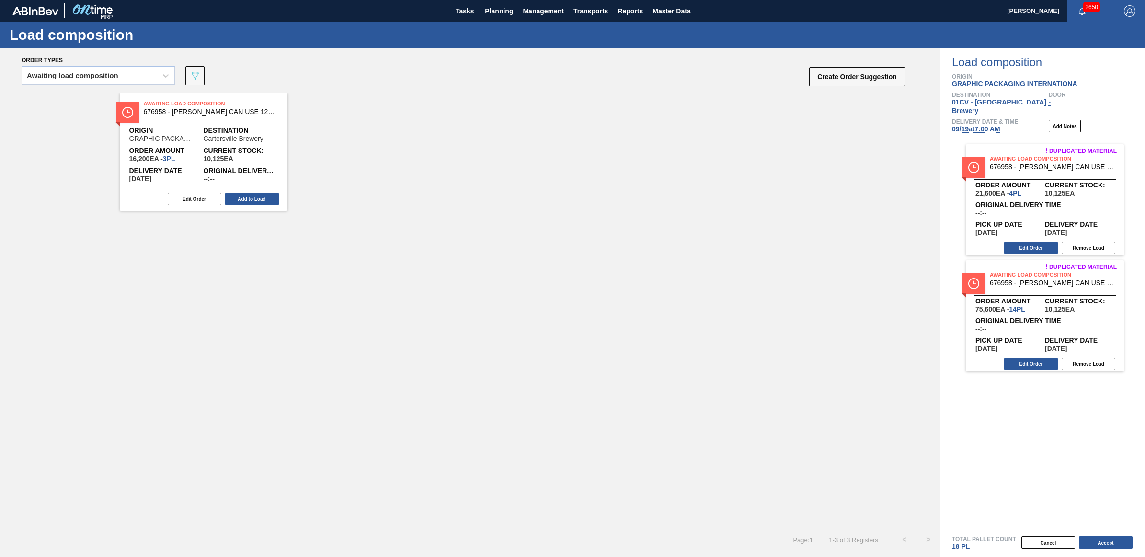
click at [262, 197] on button "Add to Load" at bounding box center [252, 199] width 54 height 12
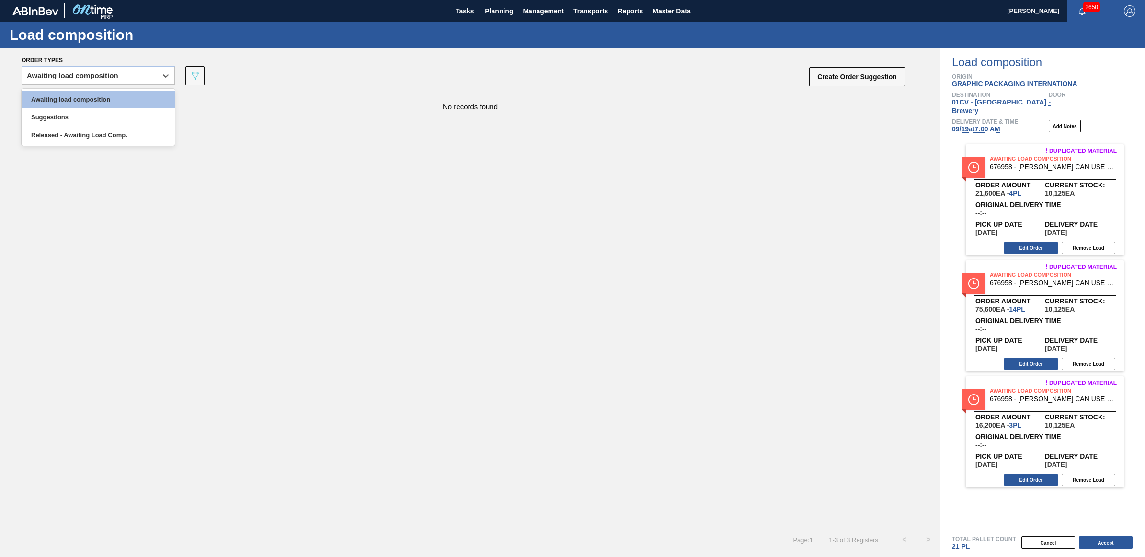
drag, startPoint x: 51, startPoint y: 69, endPoint x: 53, endPoint y: 90, distance: 20.2
click at [51, 69] on div "Awaiting load composition" at bounding box center [89, 76] width 135 height 14
click at [54, 94] on div "Awaiting load composition" at bounding box center [98, 100] width 153 height 18
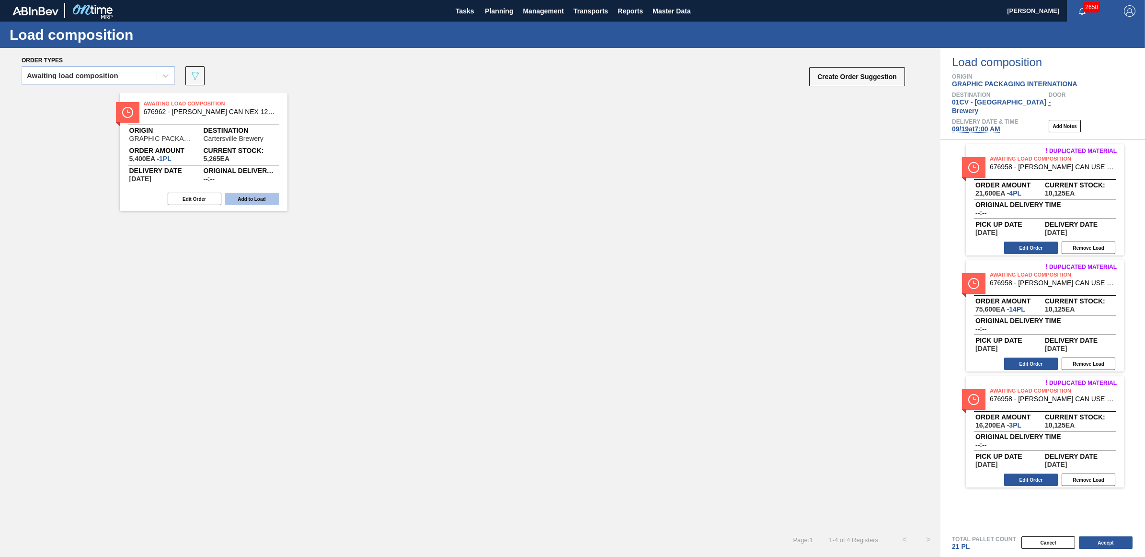
click at [262, 197] on button "Add to Load" at bounding box center [252, 199] width 54 height 12
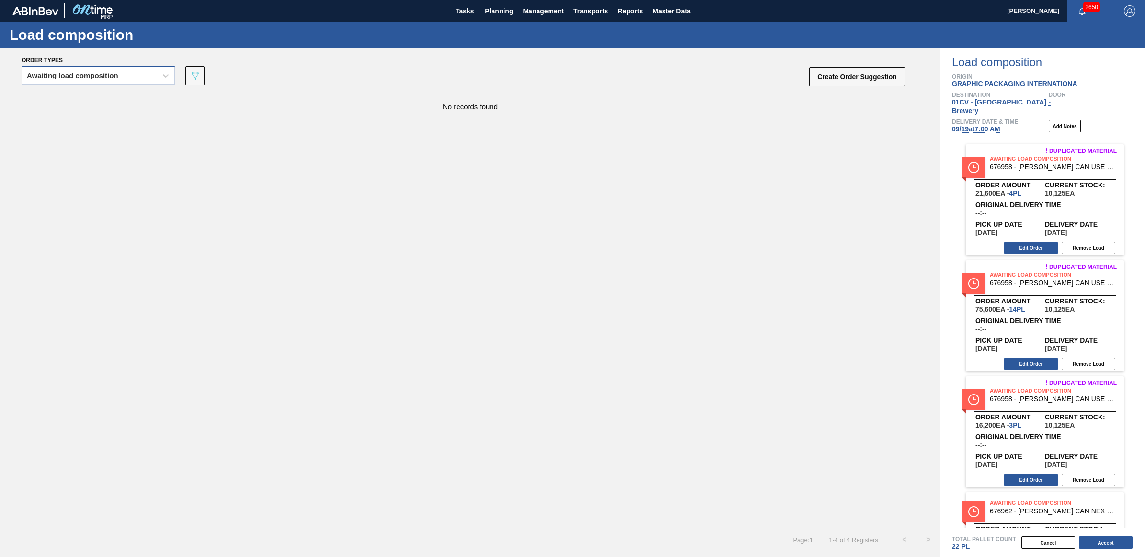
click at [63, 74] on div "Awaiting load composition" at bounding box center [73, 75] width 92 height 7
click at [73, 95] on div "Awaiting load composition" at bounding box center [98, 100] width 153 height 18
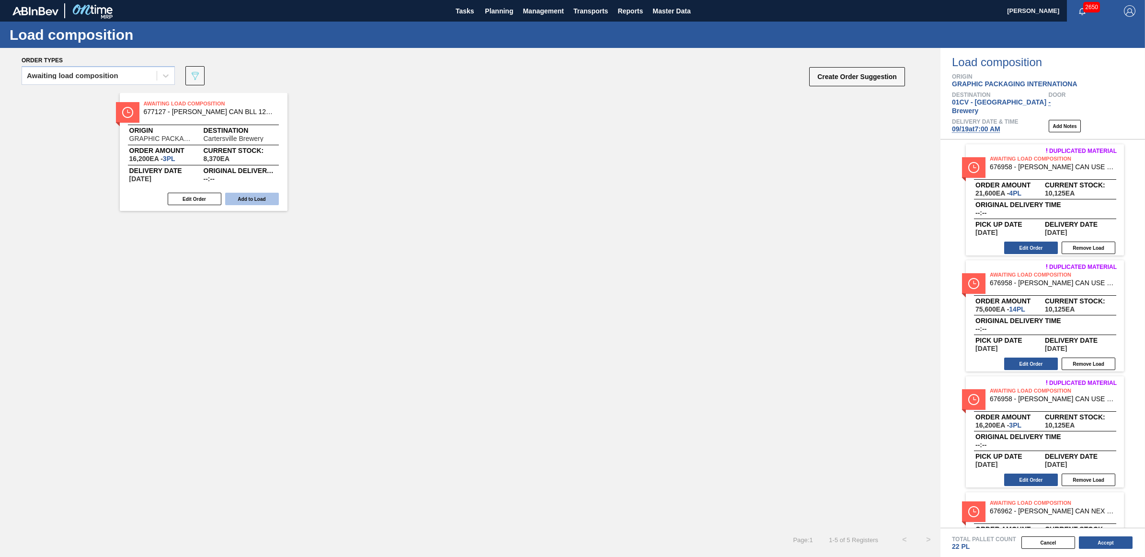
click at [249, 200] on button "Add to Load" at bounding box center [252, 199] width 54 height 12
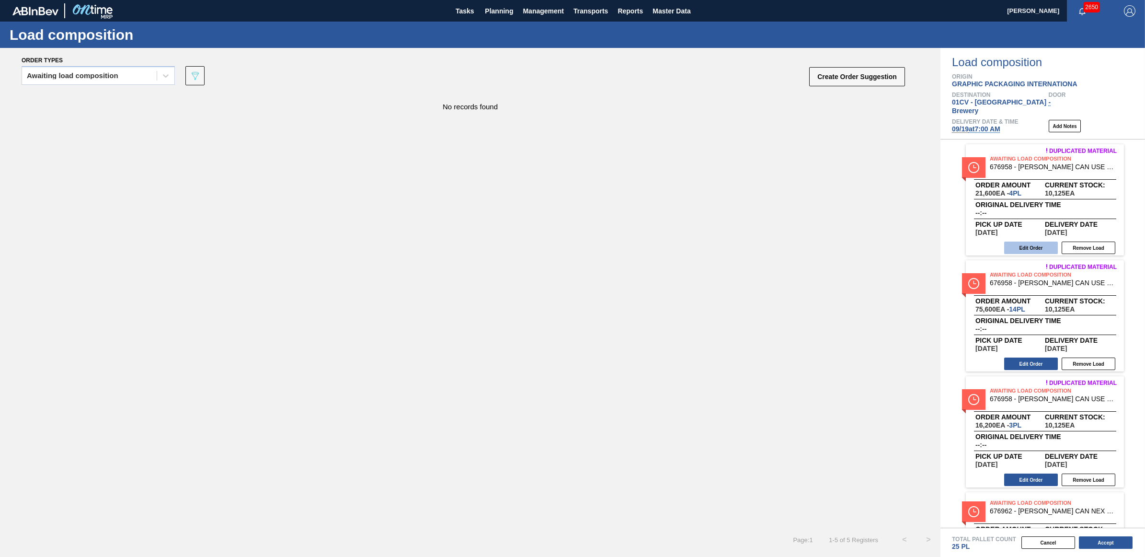
click at [1035, 242] on button "Edit Order" at bounding box center [1031, 248] width 54 height 12
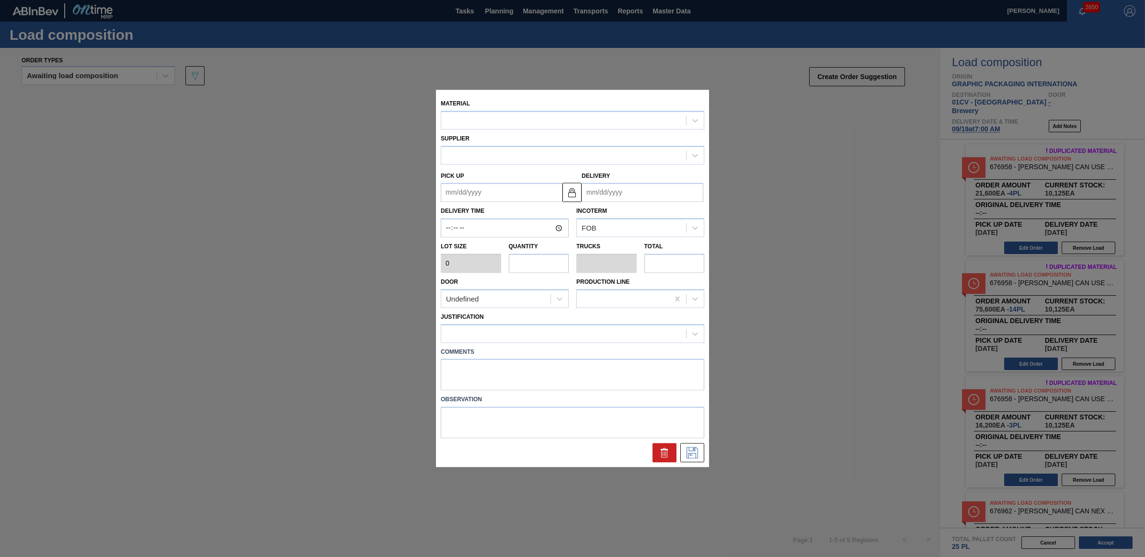
type input "5,400"
type input "4"
type input "0.154"
type input "21,600"
type up "[DATE]"
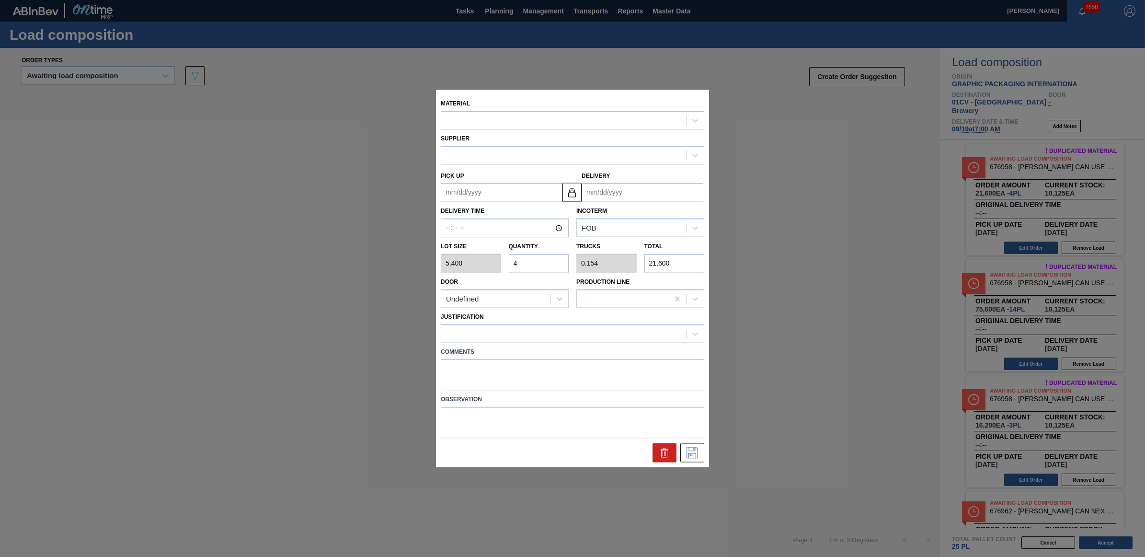
type input "[DATE]"
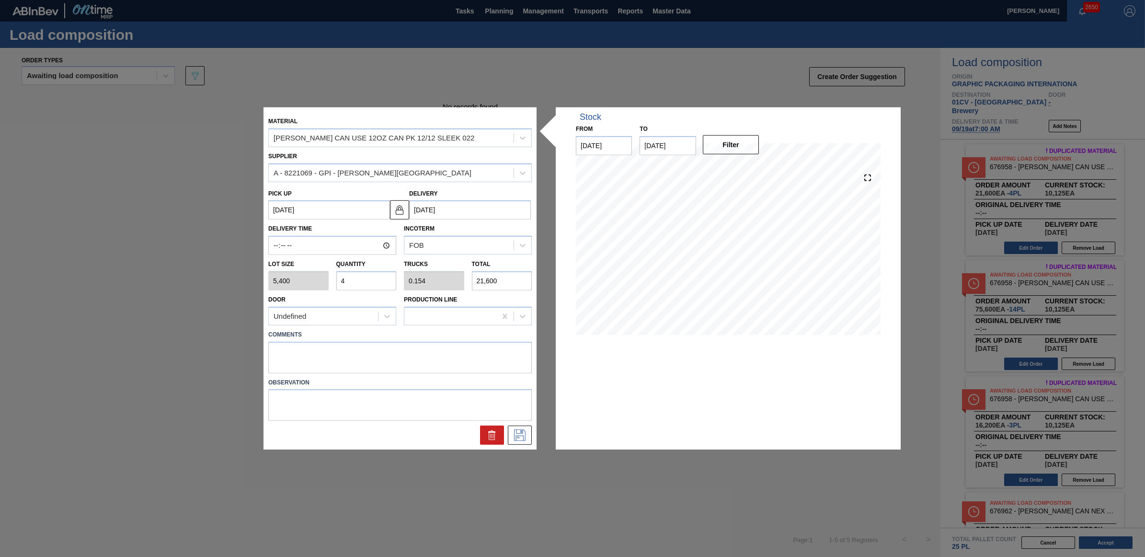
click at [296, 282] on div "Lot size 5,400 Quantity 4 Trucks 0.154 Total 21,600" at bounding box center [400, 272] width 271 height 35
type input "5"
type input "0.192"
type input "27,000"
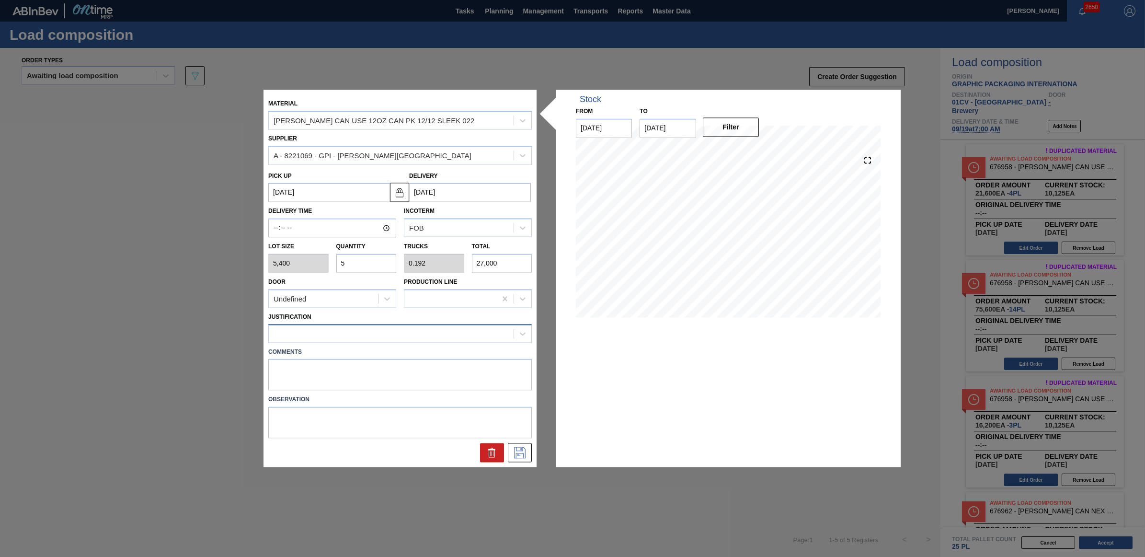
type input "5"
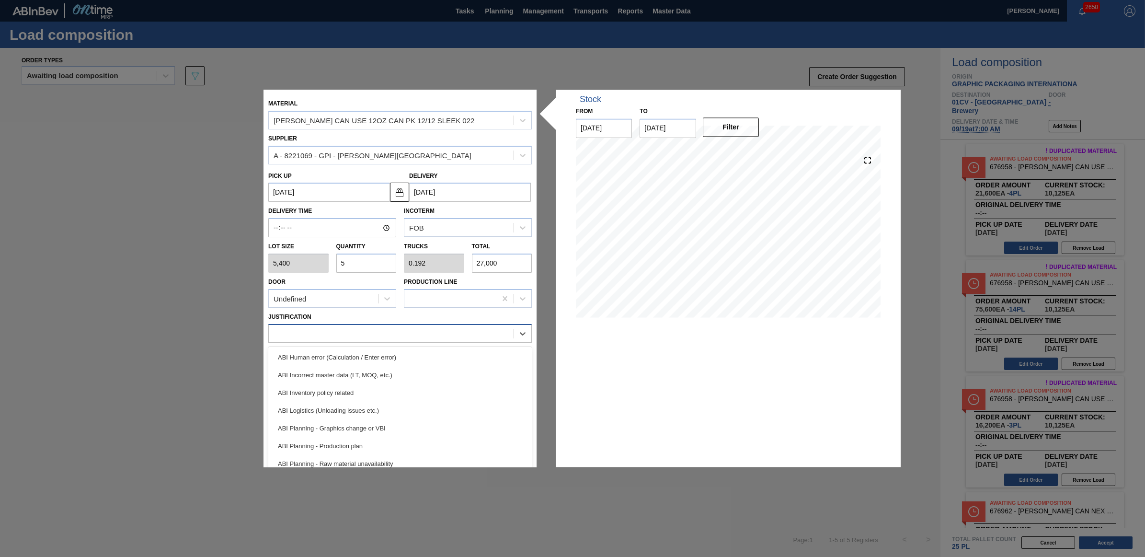
click at [320, 334] on div at bounding box center [391, 333] width 245 height 14
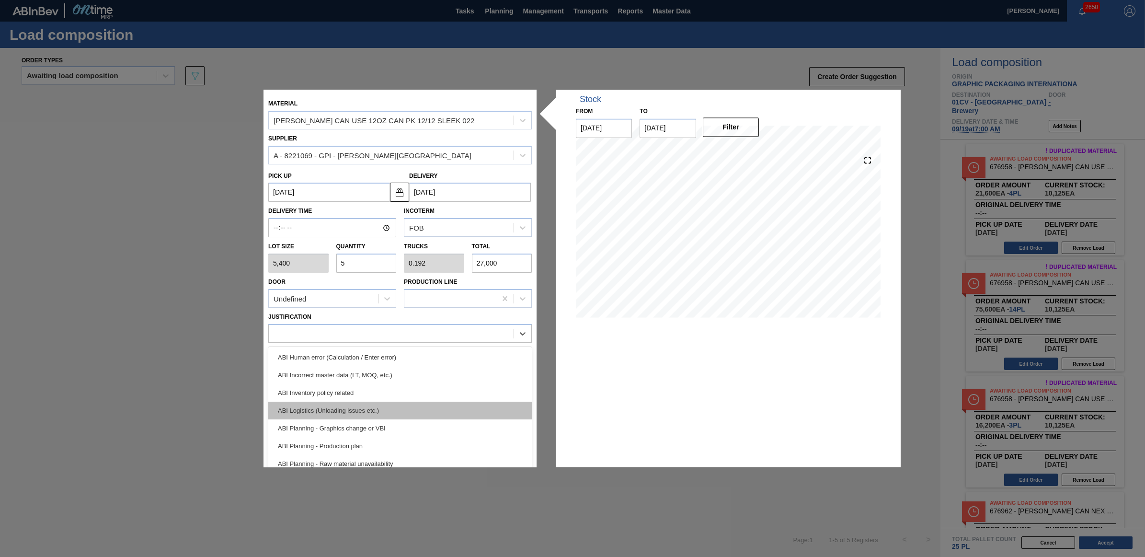
scroll to position [60, 0]
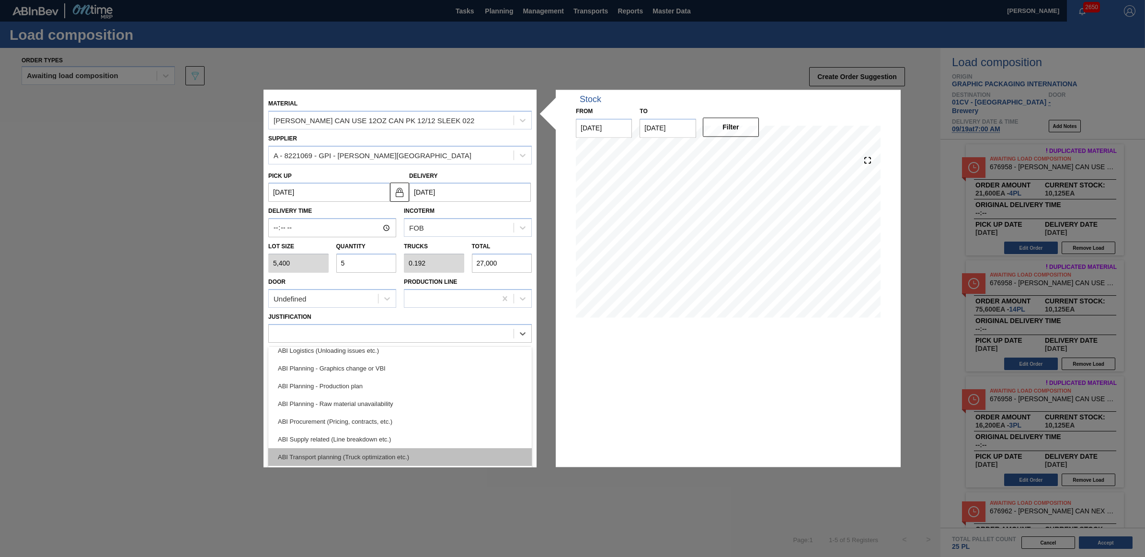
click at [364, 449] on div "ABI Transport planning (Truck optimization etc.)" at bounding box center [400, 457] width 264 height 18
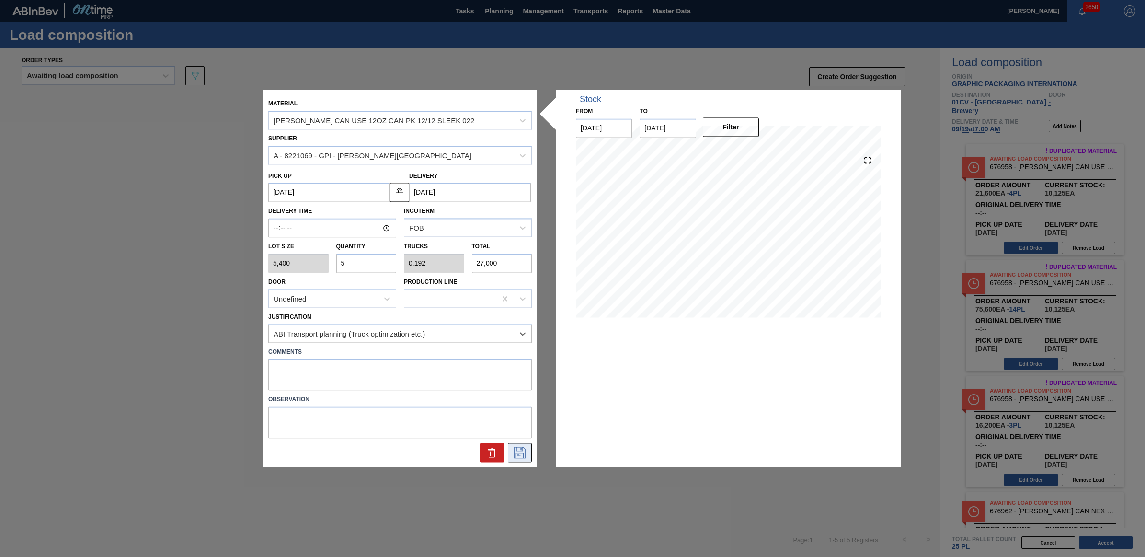
click at [520, 449] on icon at bounding box center [519, 453] width 15 height 12
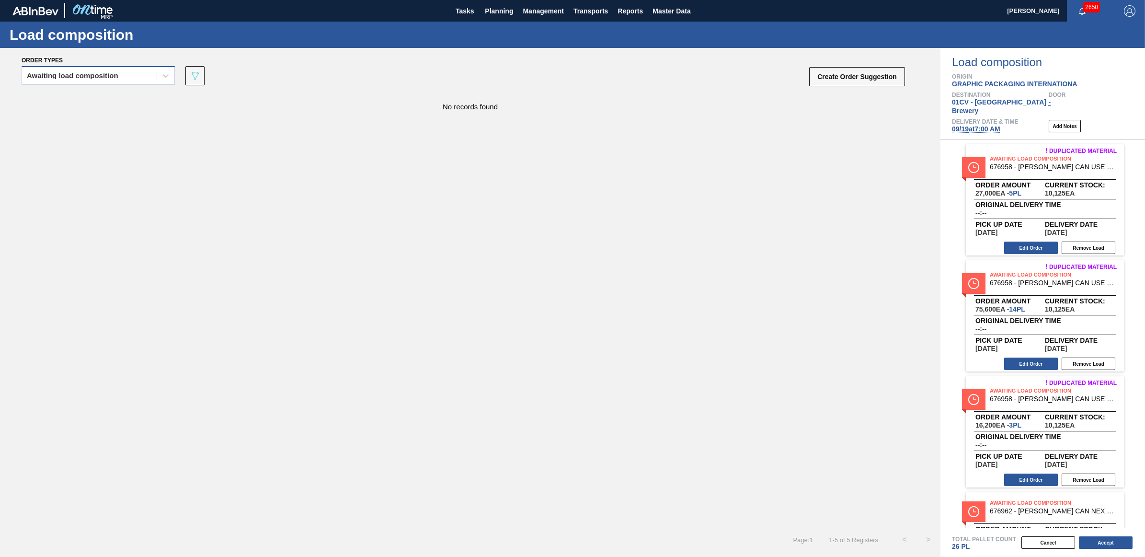
click at [98, 78] on div "Awaiting load composition" at bounding box center [73, 75] width 92 height 7
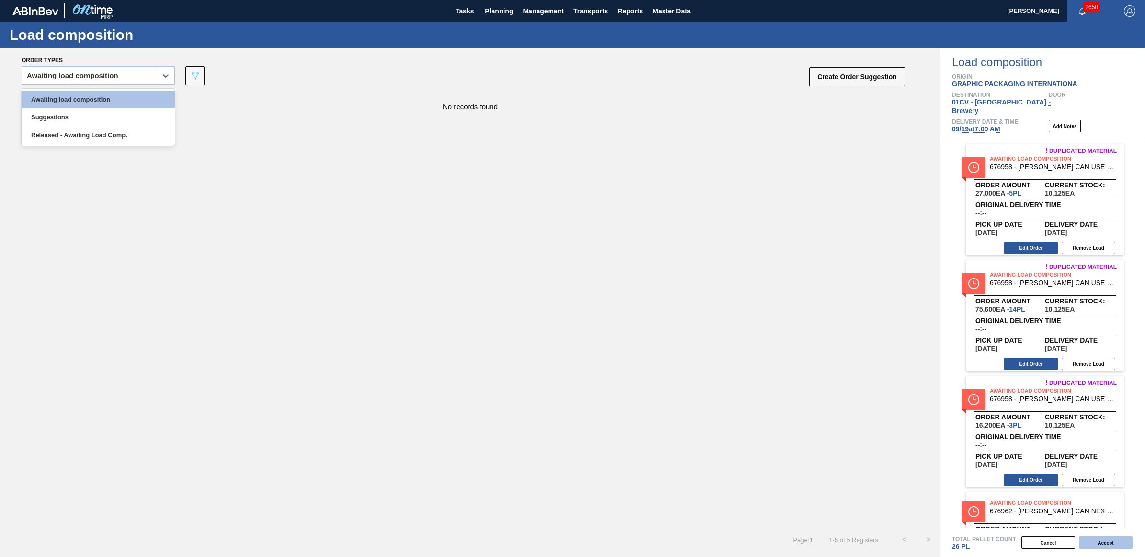
click at [1109, 545] on button "Accept" at bounding box center [1106, 542] width 54 height 12
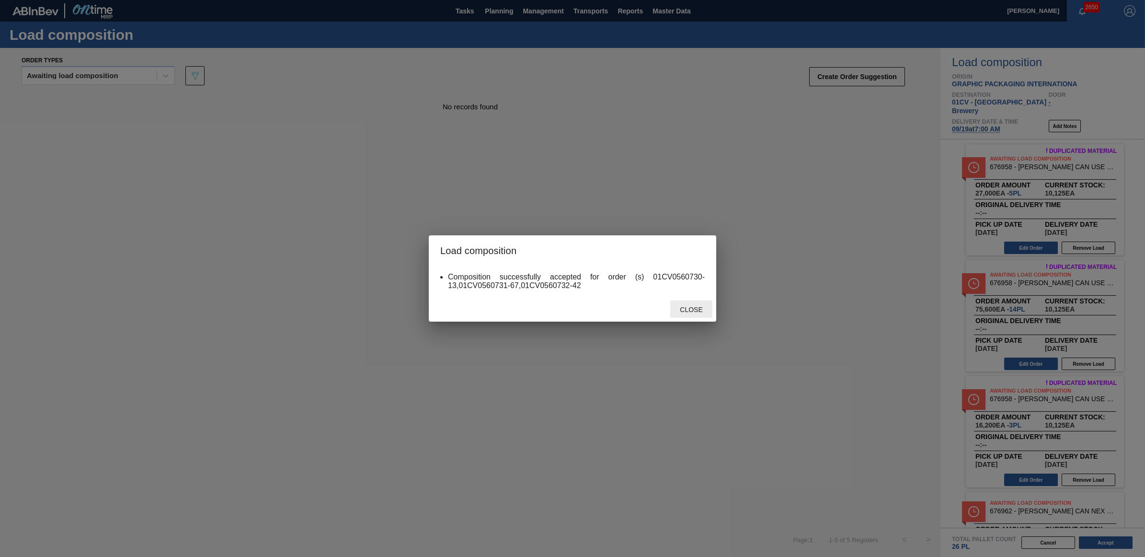
click at [695, 308] on span "Close" at bounding box center [691, 310] width 38 height 8
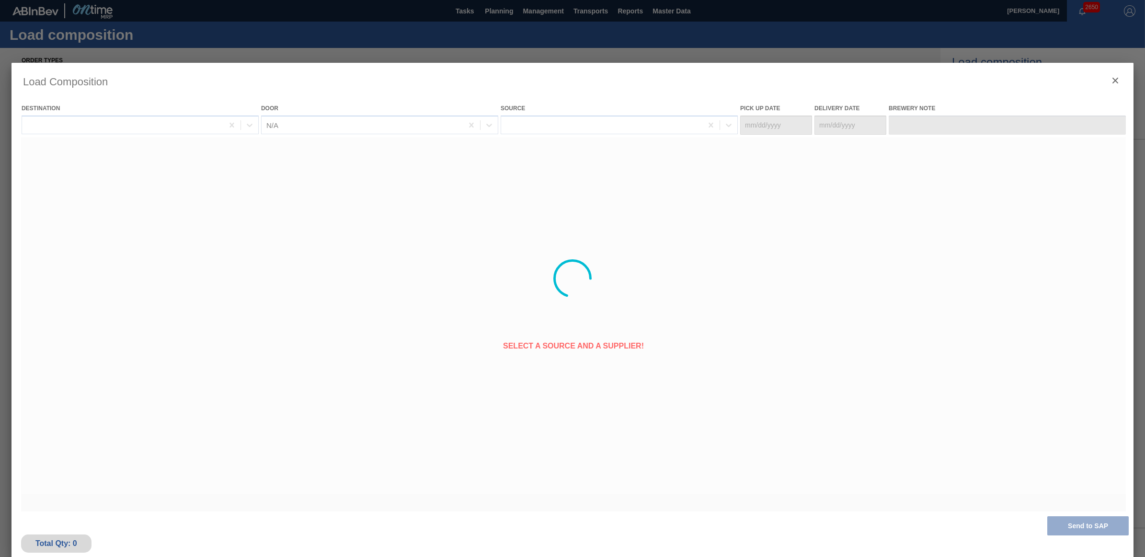
type Date "[DATE]"
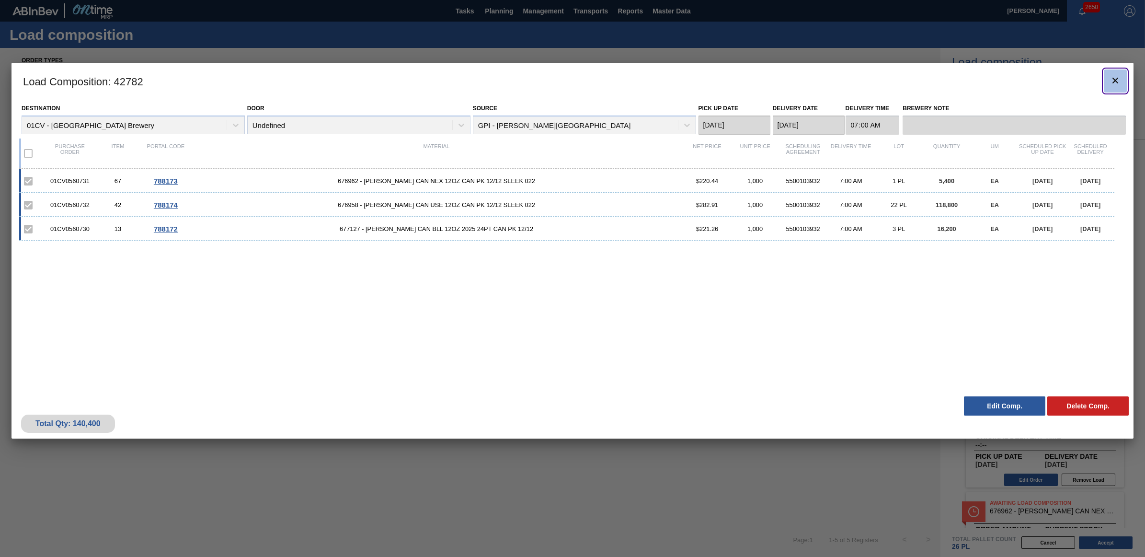
click at [1113, 77] on icon "botão de ícone" at bounding box center [1116, 81] width 12 height 12
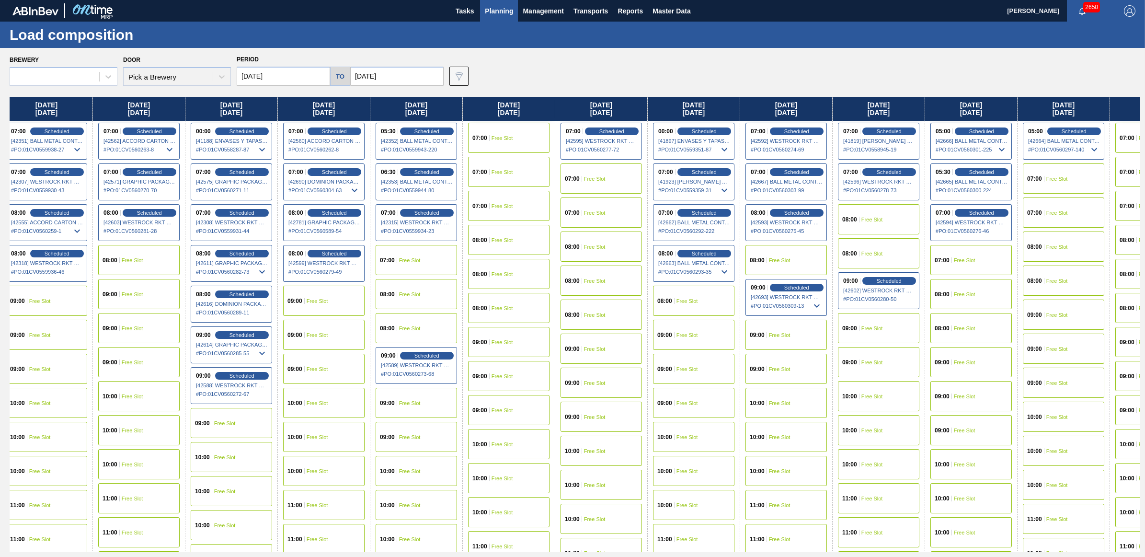
scroll to position [0, 671]
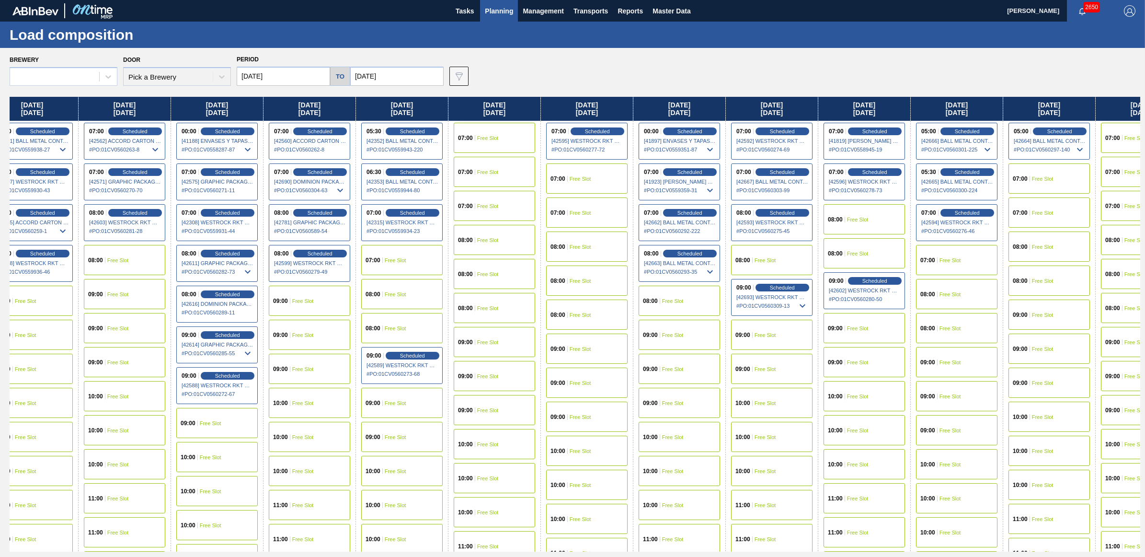
drag, startPoint x: 895, startPoint y: 108, endPoint x: 310, endPoint y: 118, distance: 585.7
click at [310, 118] on div "[DATE] 08:00 Scheduled [42141] WESTROCK RKT COMPANY CORRUGATE - 0008365594 # PO…" at bounding box center [575, 324] width 1131 height 455
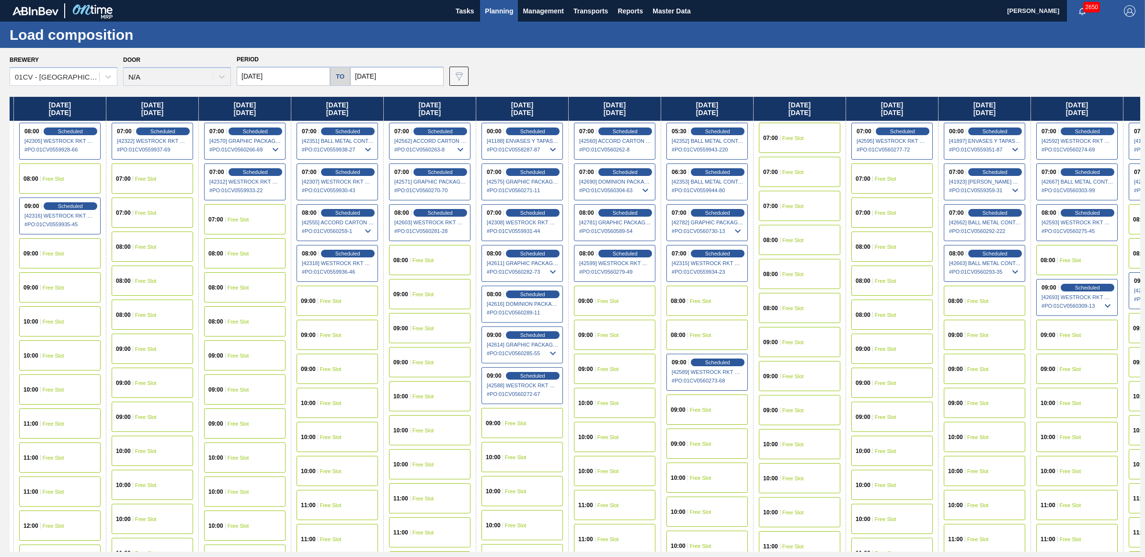
drag, startPoint x: 770, startPoint y: 108, endPoint x: 187, endPoint y: 117, distance: 582.8
click at [376, 116] on div "[DATE] 08:00 Scheduled [42141] WESTROCK RKT COMPANY CORRUGATE - 0008365594 # PO…" at bounding box center [575, 324] width 1131 height 455
click at [910, 192] on div "07:00 Free Slot" at bounding box center [891, 178] width 81 height 30
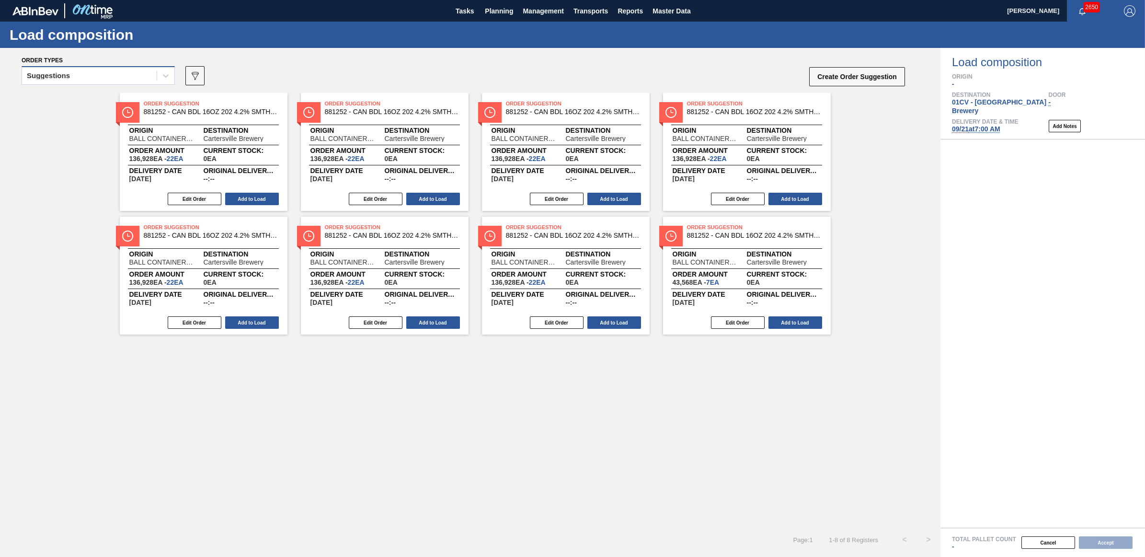
click at [88, 76] on div "Suggestions" at bounding box center [89, 76] width 135 height 14
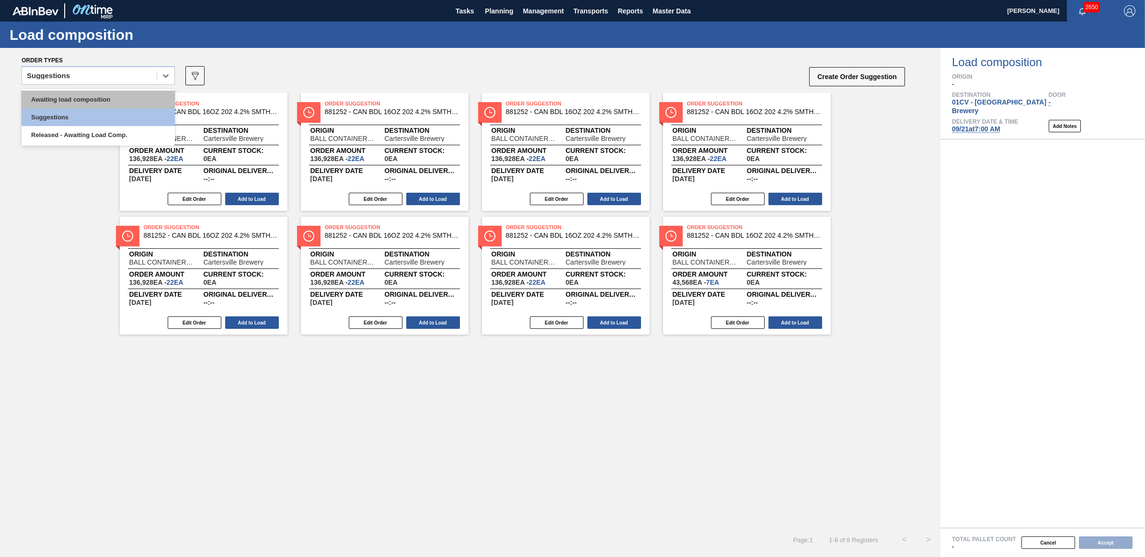
click at [92, 101] on div "Awaiting load composition" at bounding box center [98, 100] width 153 height 18
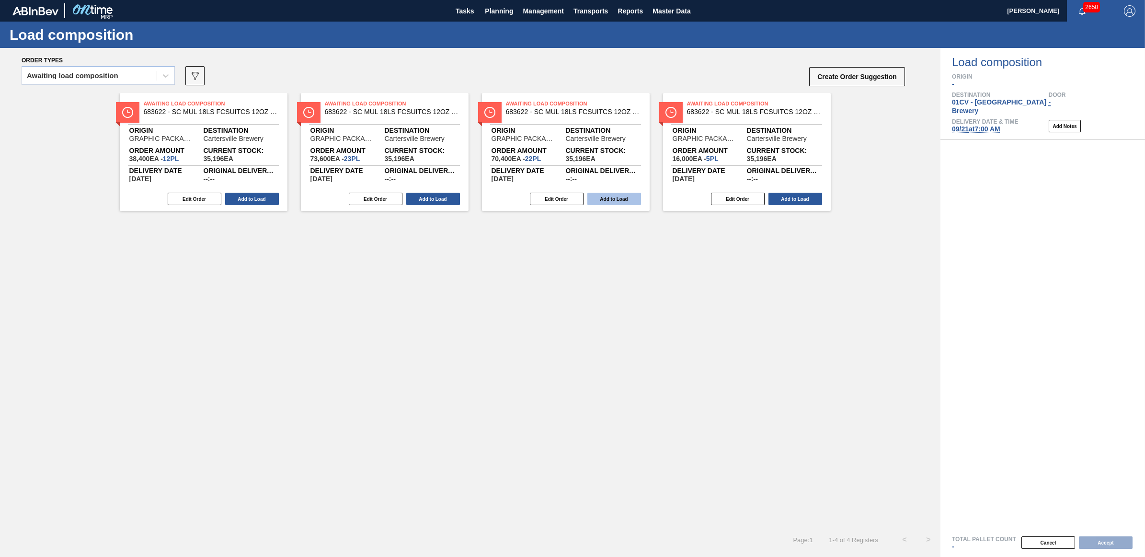
click at [615, 193] on button "Add to Load" at bounding box center [614, 199] width 54 height 12
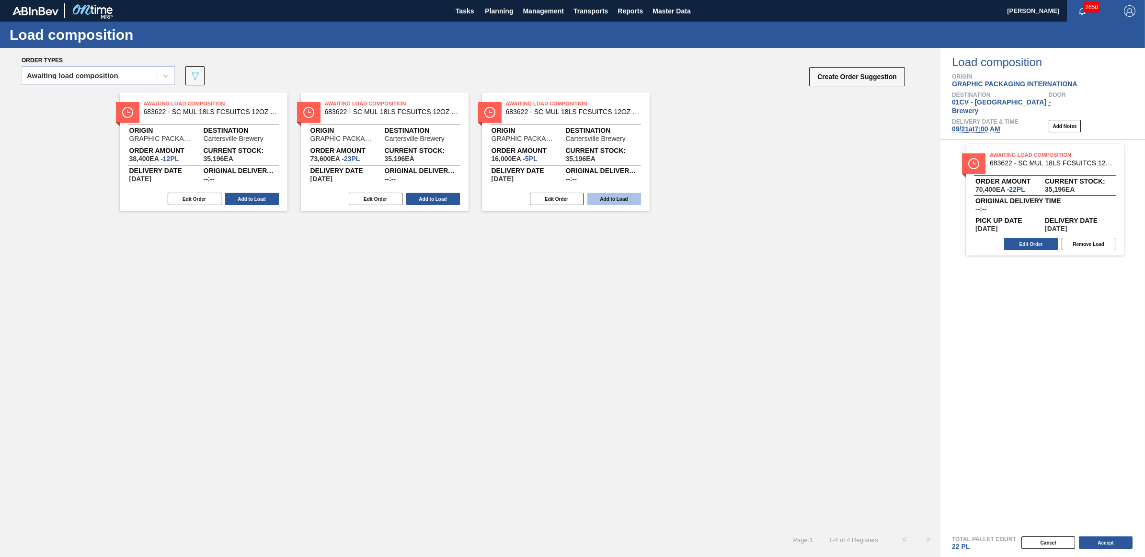
click at [600, 199] on button "Add to Load" at bounding box center [614, 199] width 54 height 12
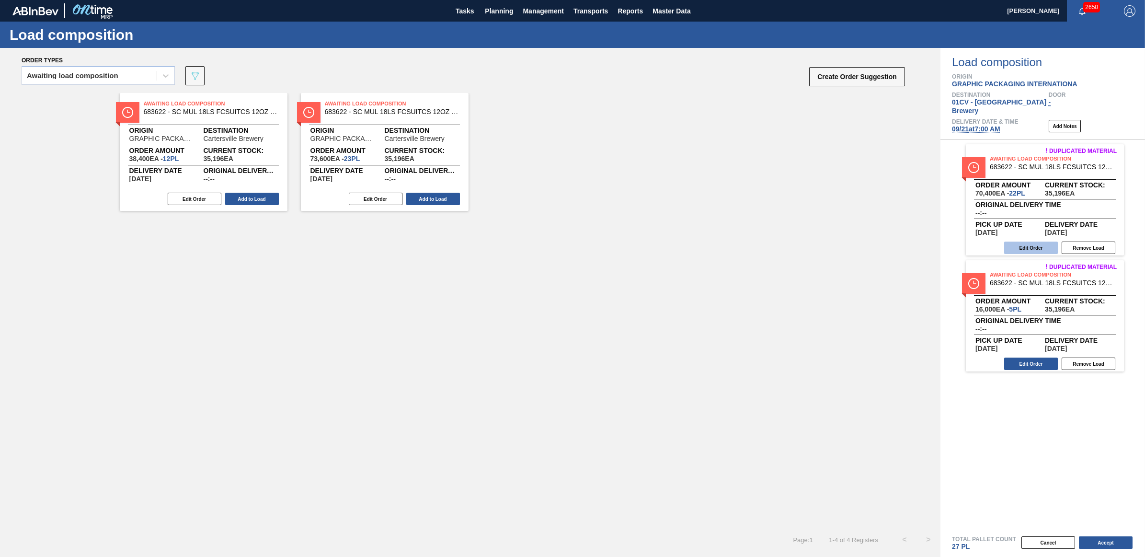
click at [1032, 242] on button "Edit Order" at bounding box center [1031, 248] width 54 height 12
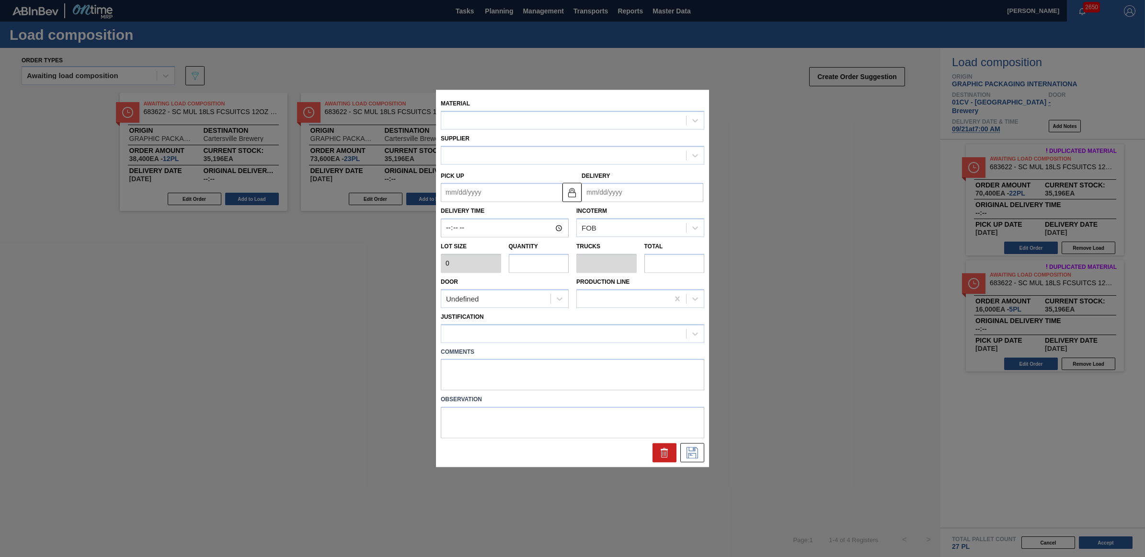
type input "3,200"
type input "22"
type input "0.846"
type input "70,400"
type up "[DATE]"
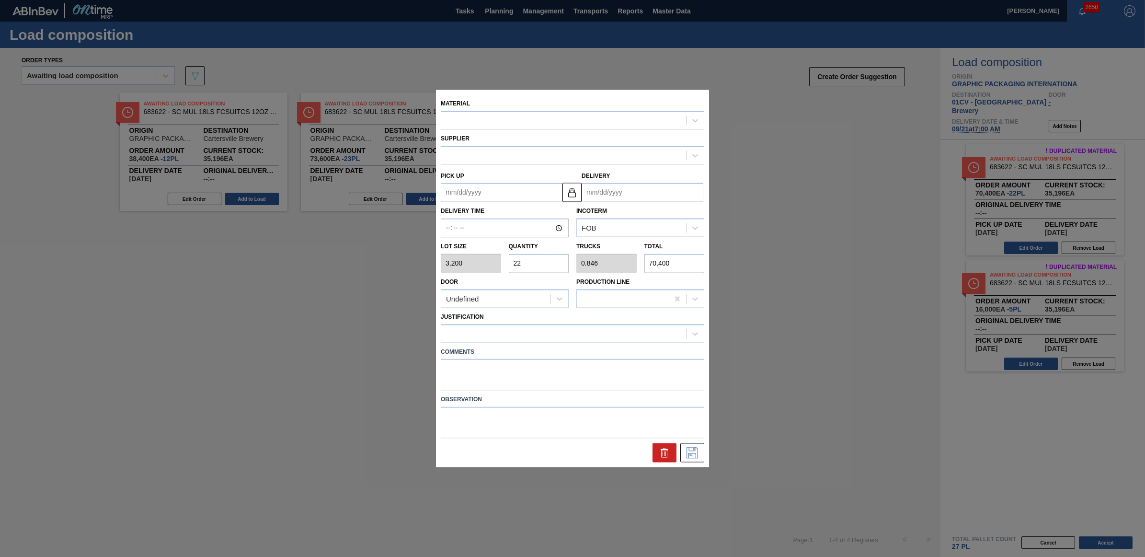
type input "[DATE]"
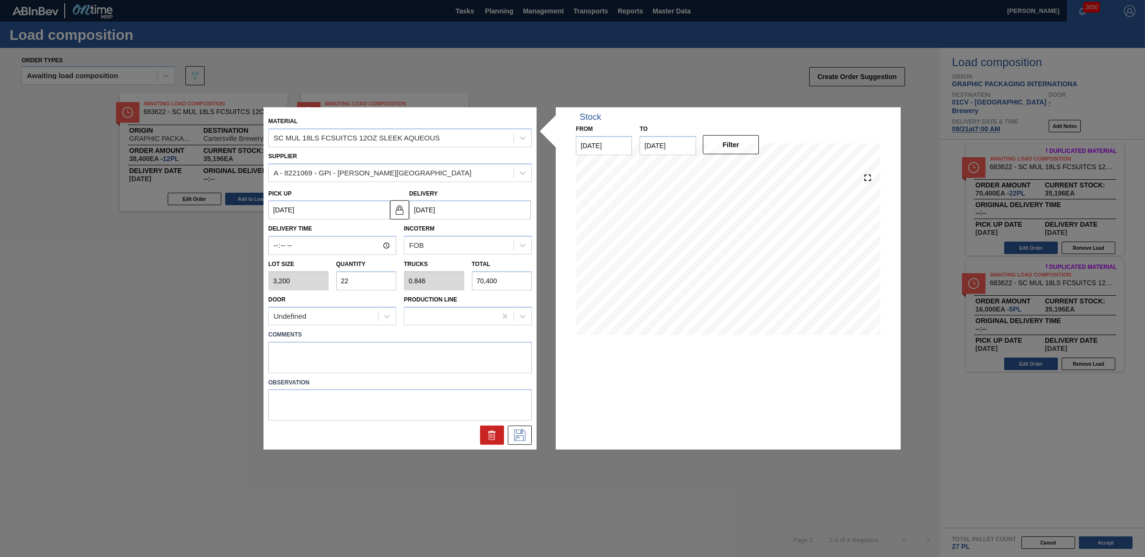
click at [351, 278] on input "22" at bounding box center [366, 280] width 60 height 19
type input "2"
type input "0.077"
type input "6,400"
type input "21"
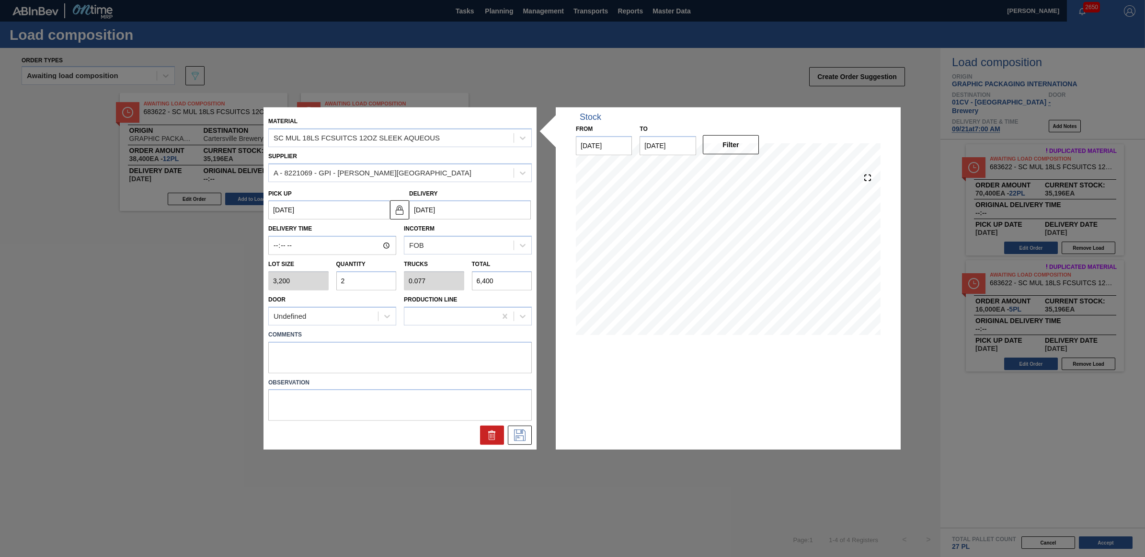
type input "0.808"
type input "67,200"
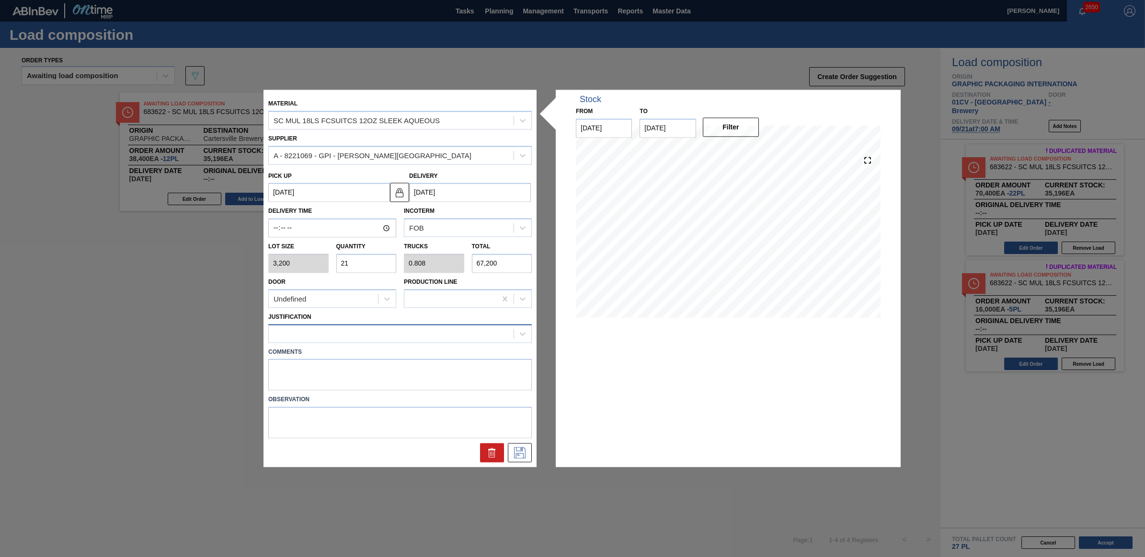
type input "21"
click at [317, 334] on div at bounding box center [391, 333] width 245 height 14
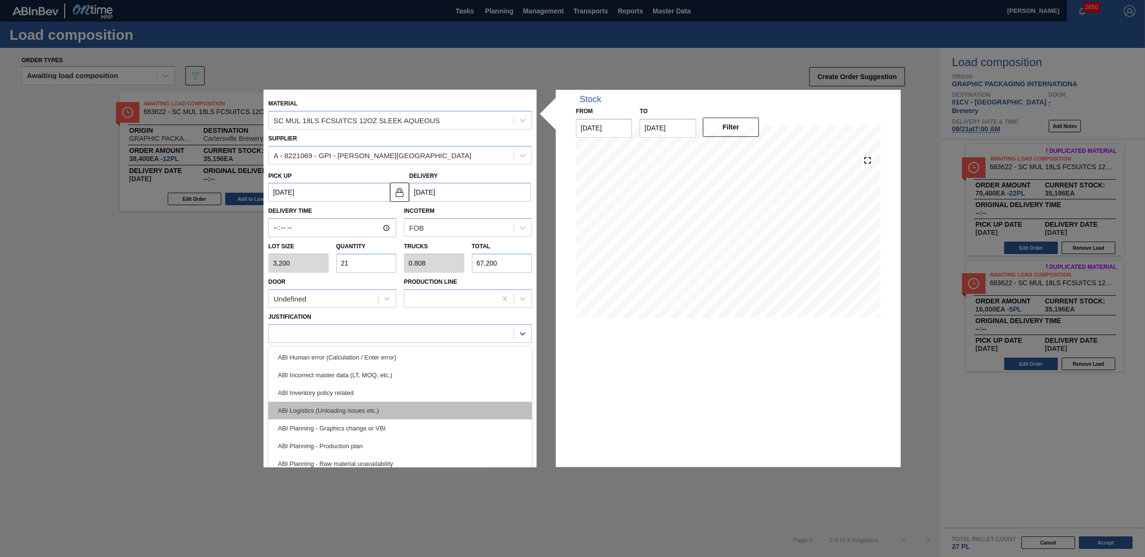
scroll to position [60, 0]
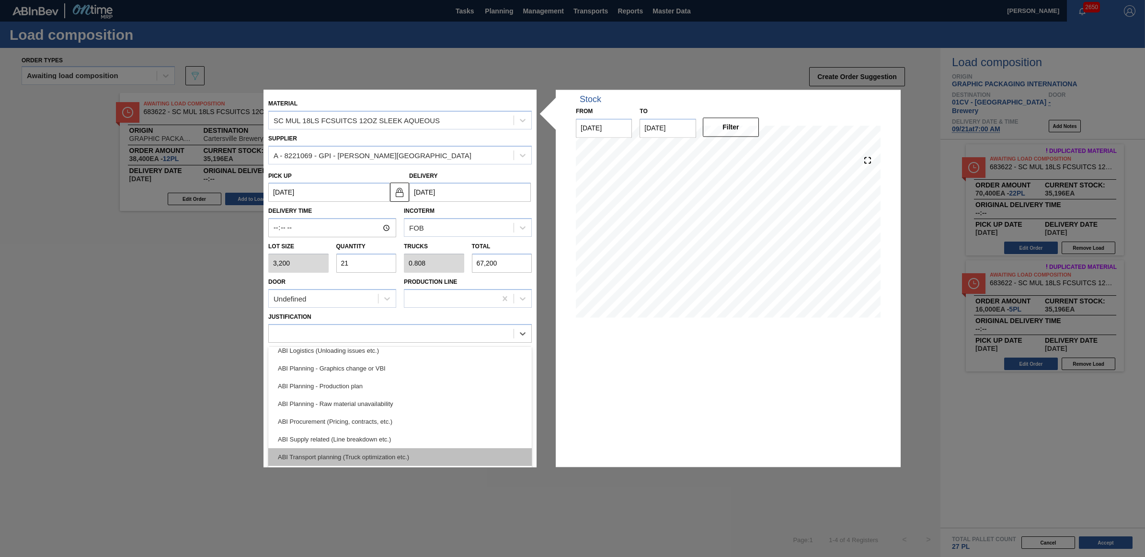
click at [377, 448] on div "ABI Transport planning (Truck optimization etc.)" at bounding box center [400, 457] width 264 height 18
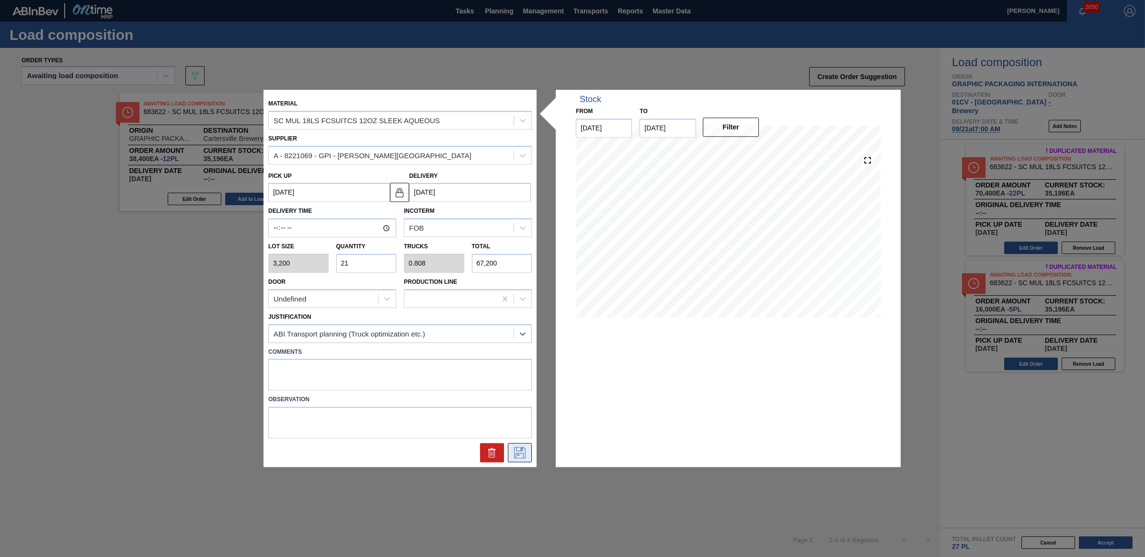
click at [516, 451] on icon at bounding box center [519, 453] width 15 height 12
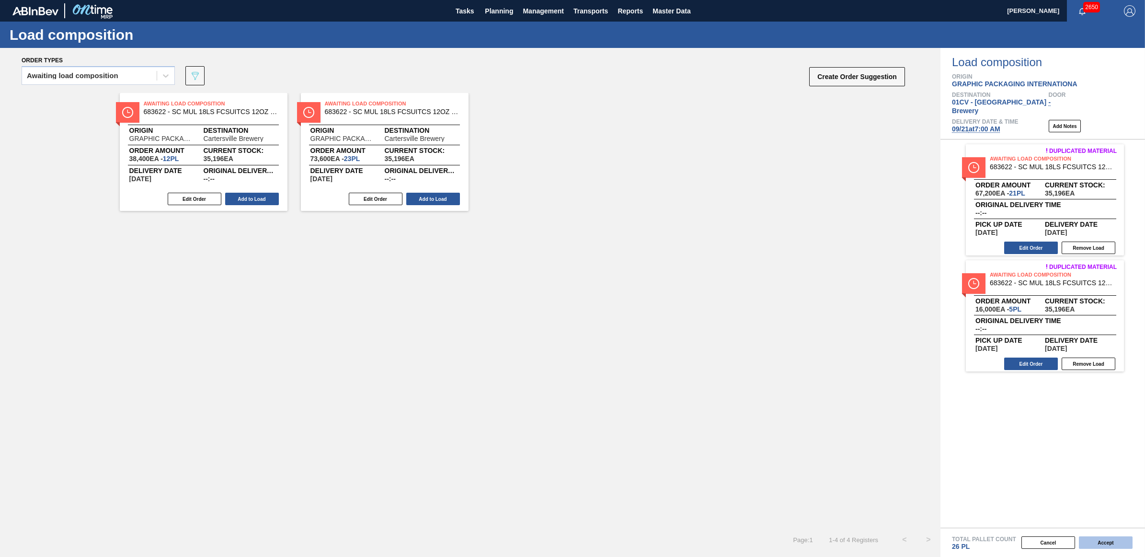
click at [1110, 544] on button "Accept" at bounding box center [1106, 542] width 54 height 12
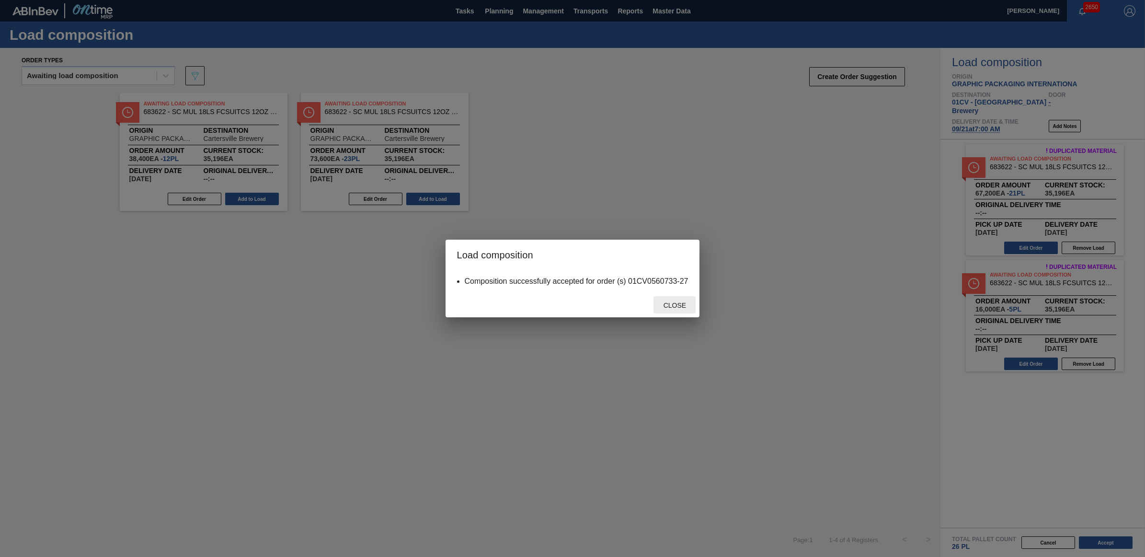
click at [675, 305] on span "Close" at bounding box center [675, 305] width 38 height 8
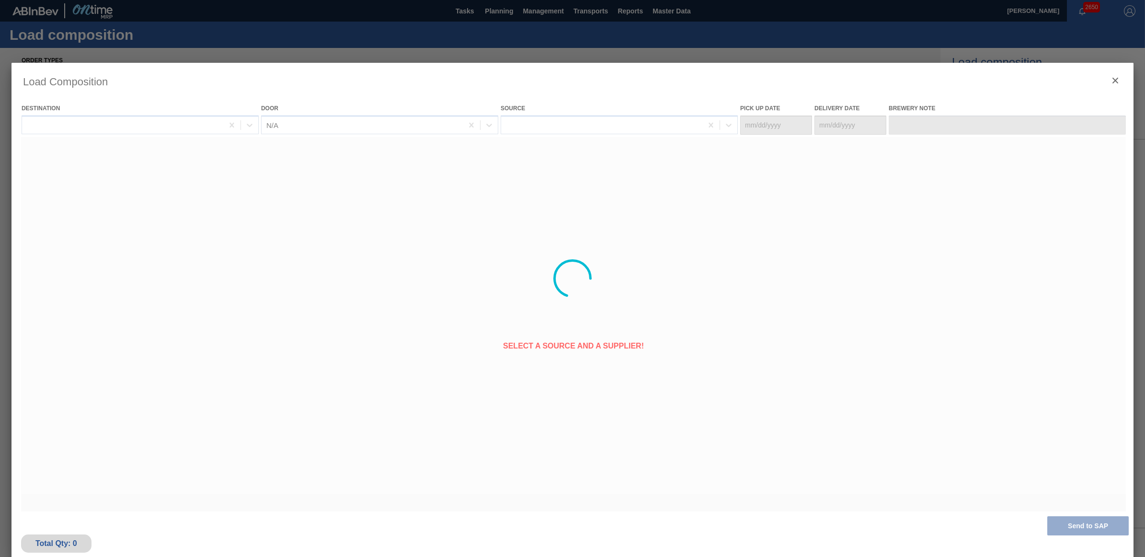
type Date "[DATE]"
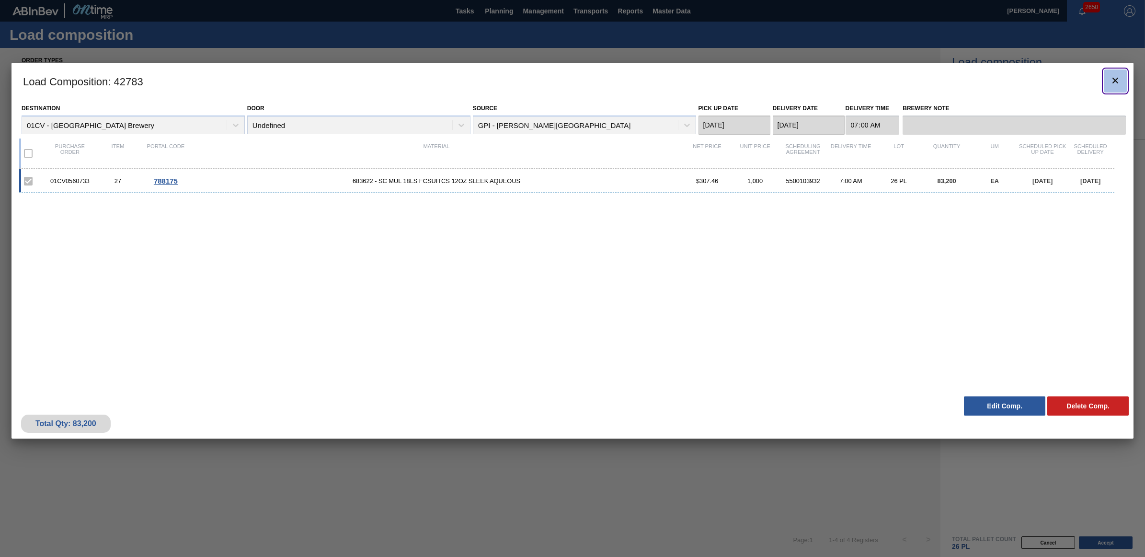
click at [1108, 77] on button "botão de ícone" at bounding box center [1115, 80] width 23 height 23
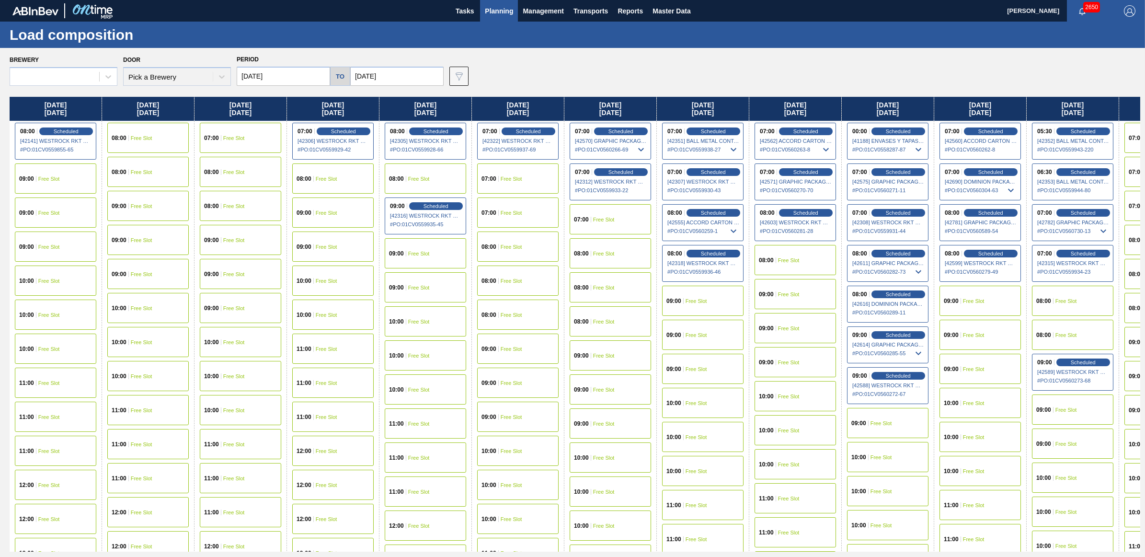
type input "[DATE]"
